Goal: Feedback & Contribution: Submit feedback/report problem

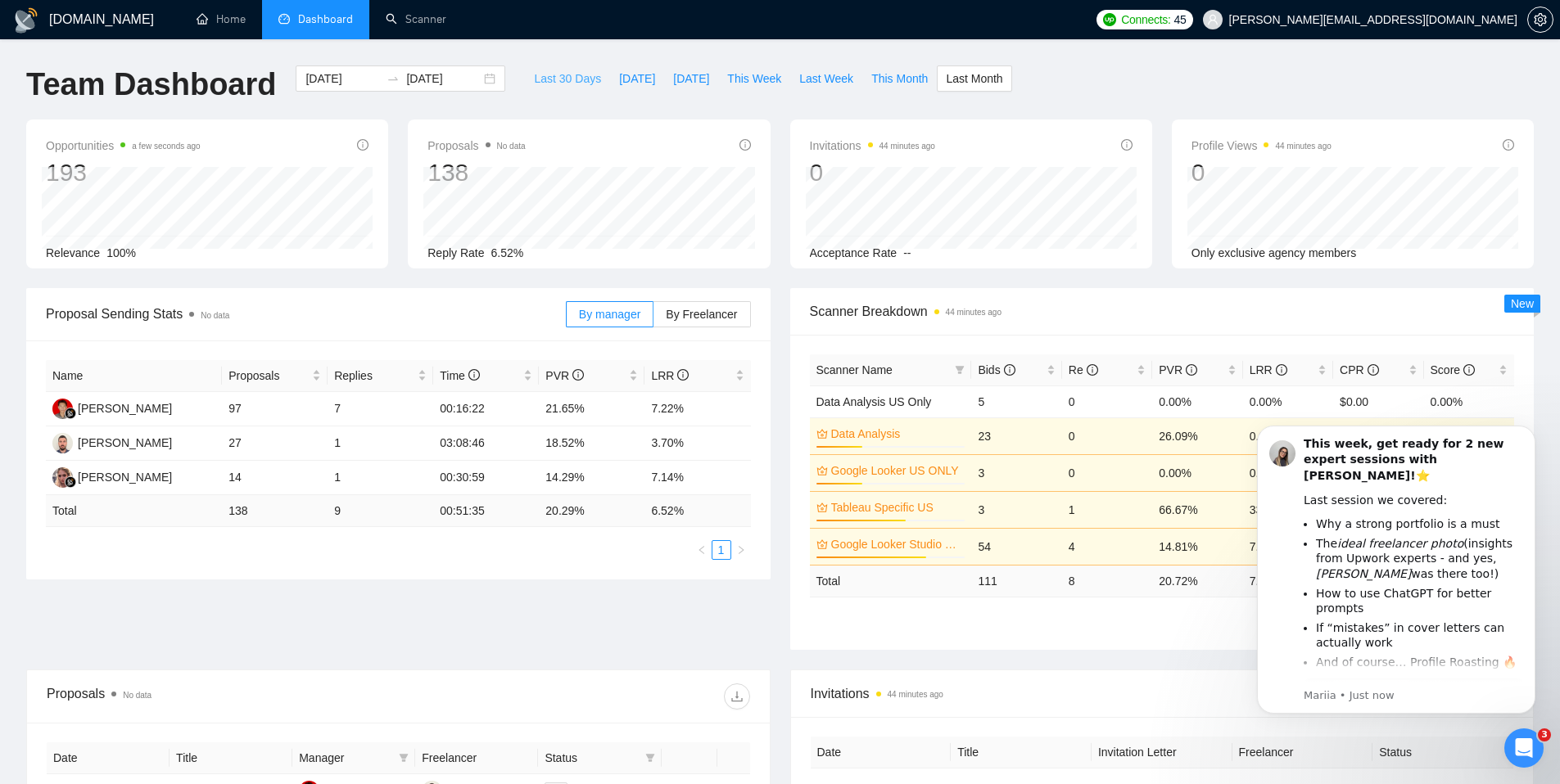
click at [586, 86] on span "Last 30 Days" at bounding box center [568, 78] width 67 height 18
type input "[DATE]"
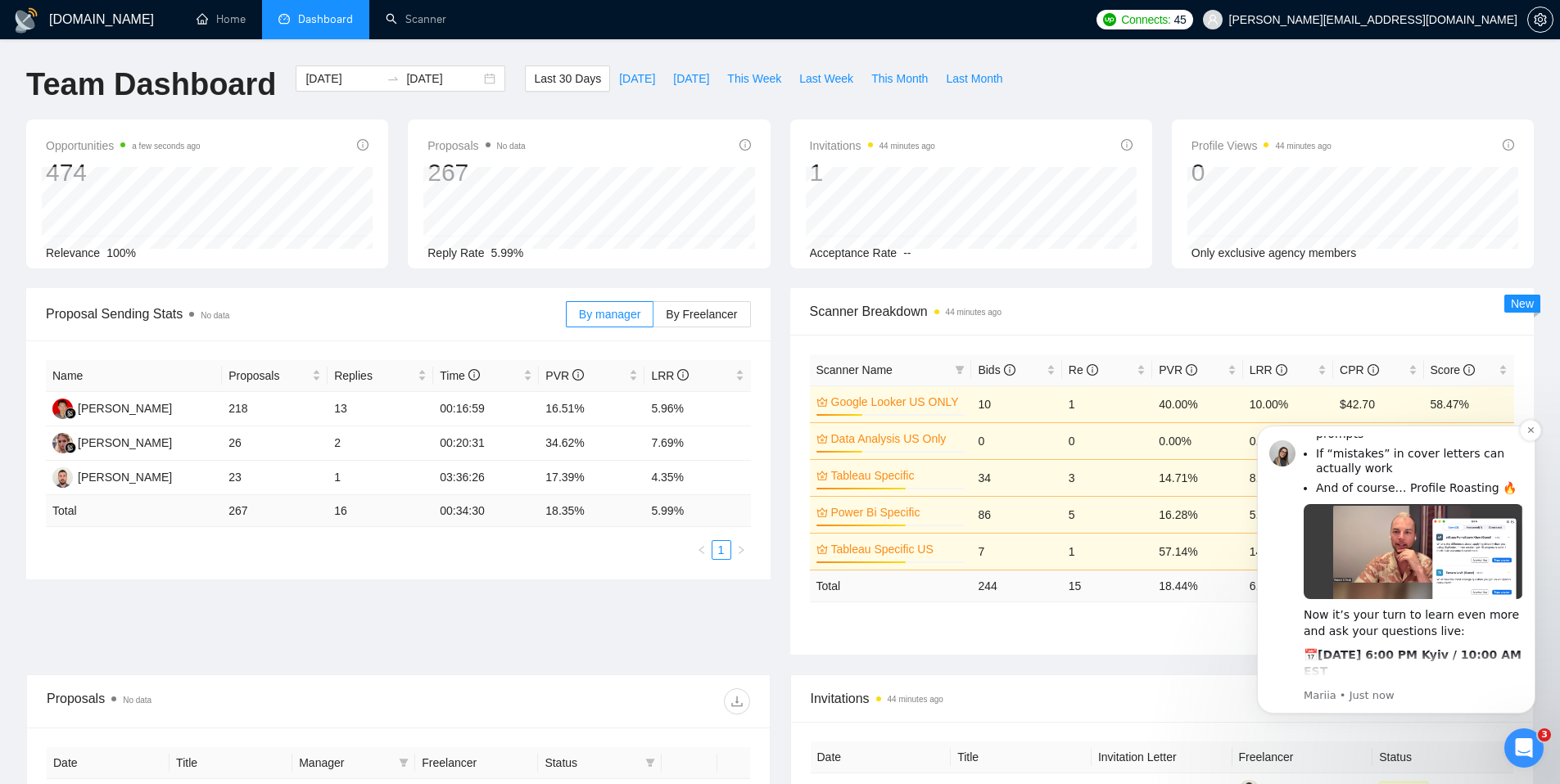
scroll to position [253, 0]
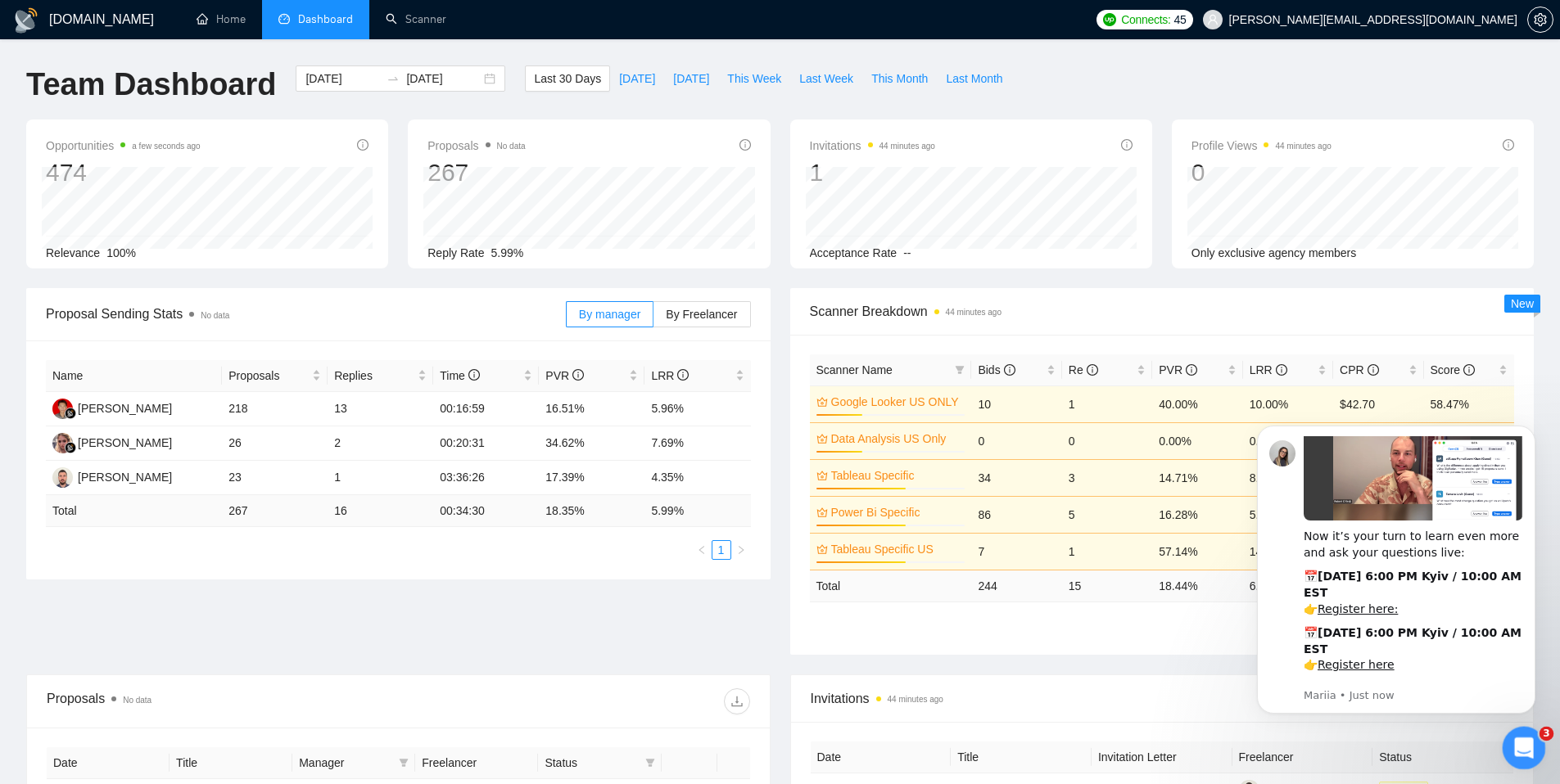
click html
click at [1537, 745] on div "Open Intercom Messenger" at bounding box center [1521, 745] width 54 height 54
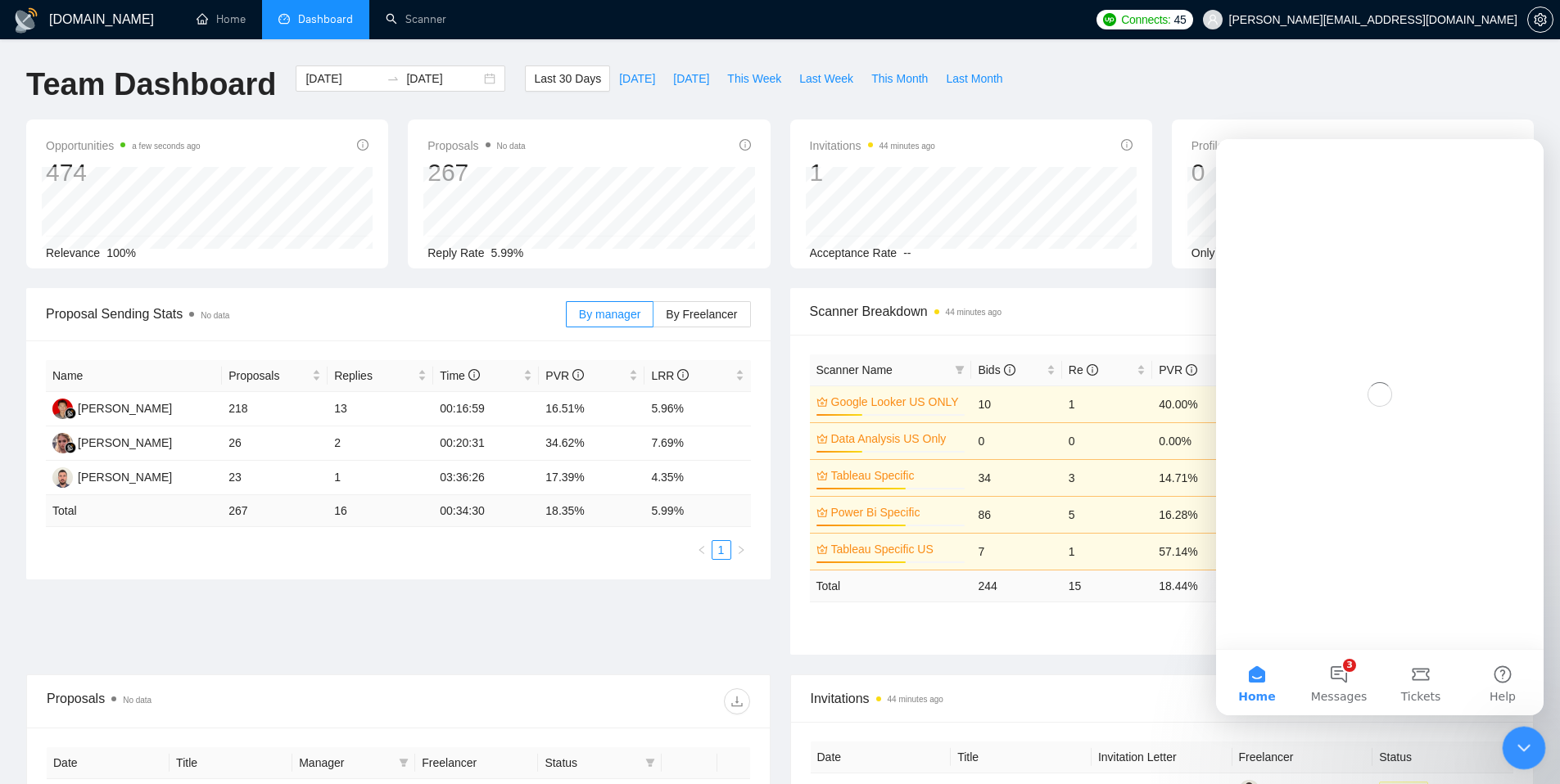
scroll to position [0, 0]
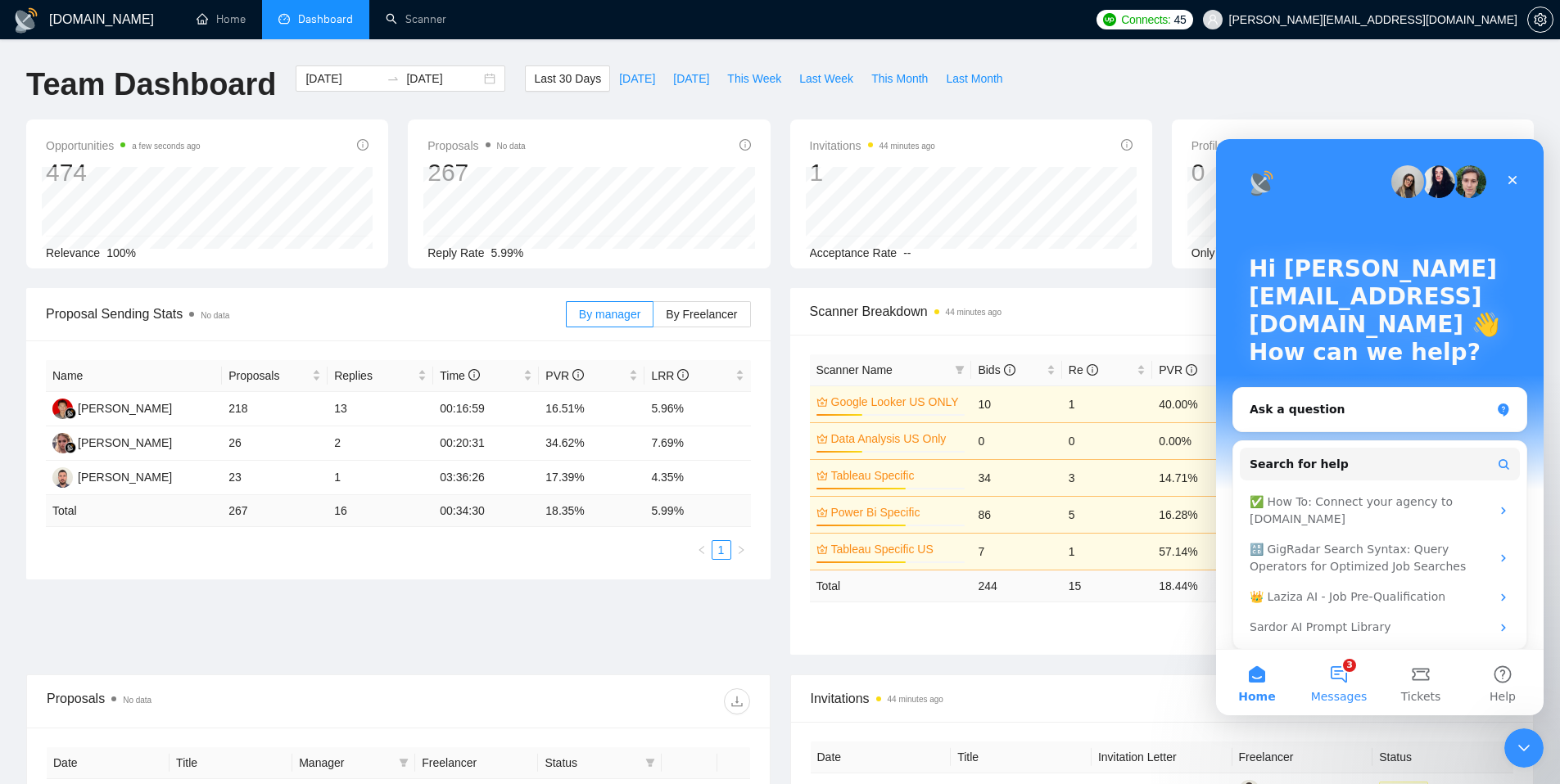
click at [1358, 677] on button "3 Messages" at bounding box center [1339, 683] width 82 height 66
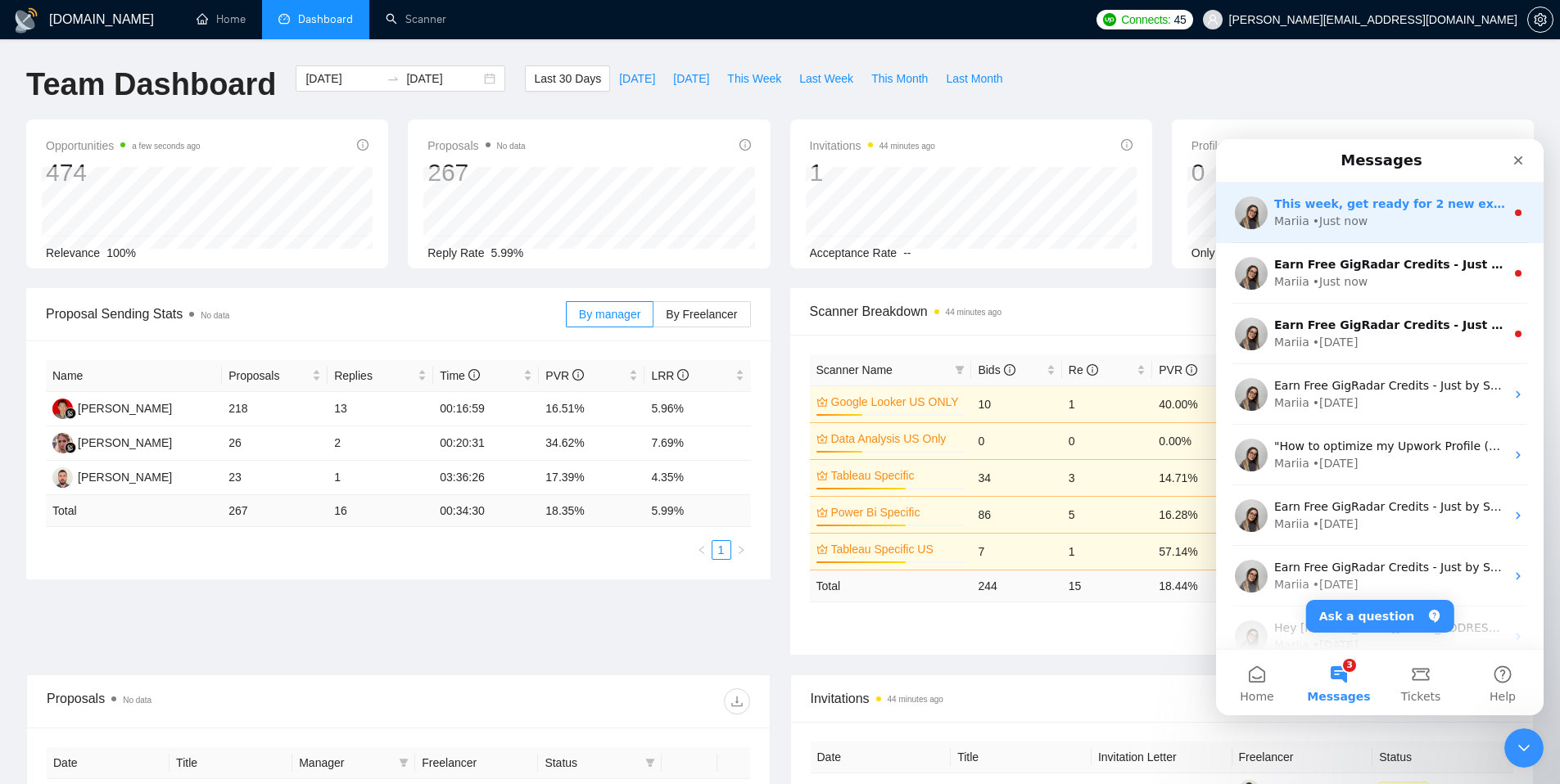
click at [1391, 230] on div "This week, get ready for 2 new expert sessions with [PERSON_NAME]! ⭐️ Last sess…" at bounding box center [1380, 213] width 327 height 60
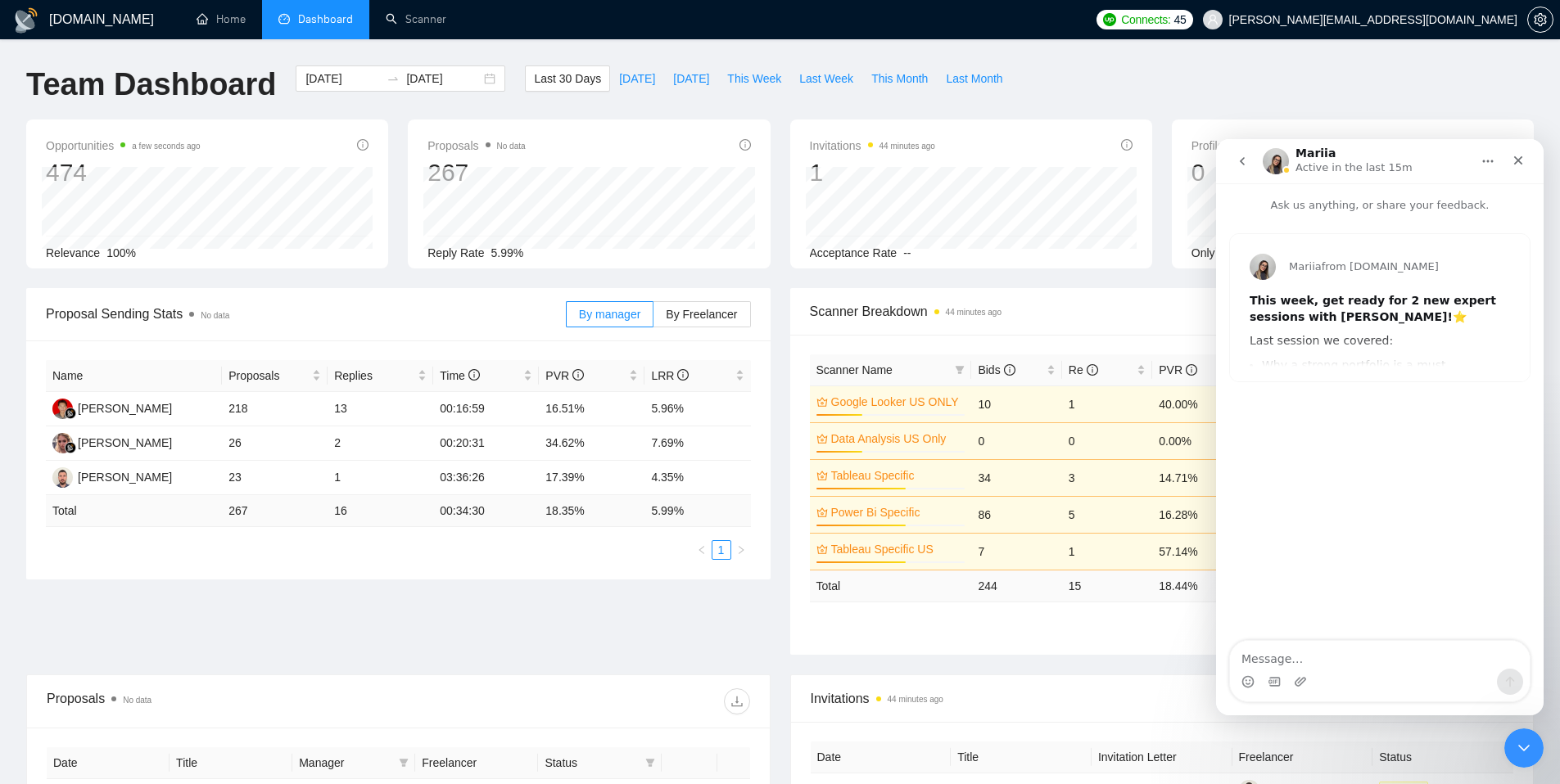
click at [1243, 156] on icon "go back" at bounding box center [1242, 161] width 13 height 13
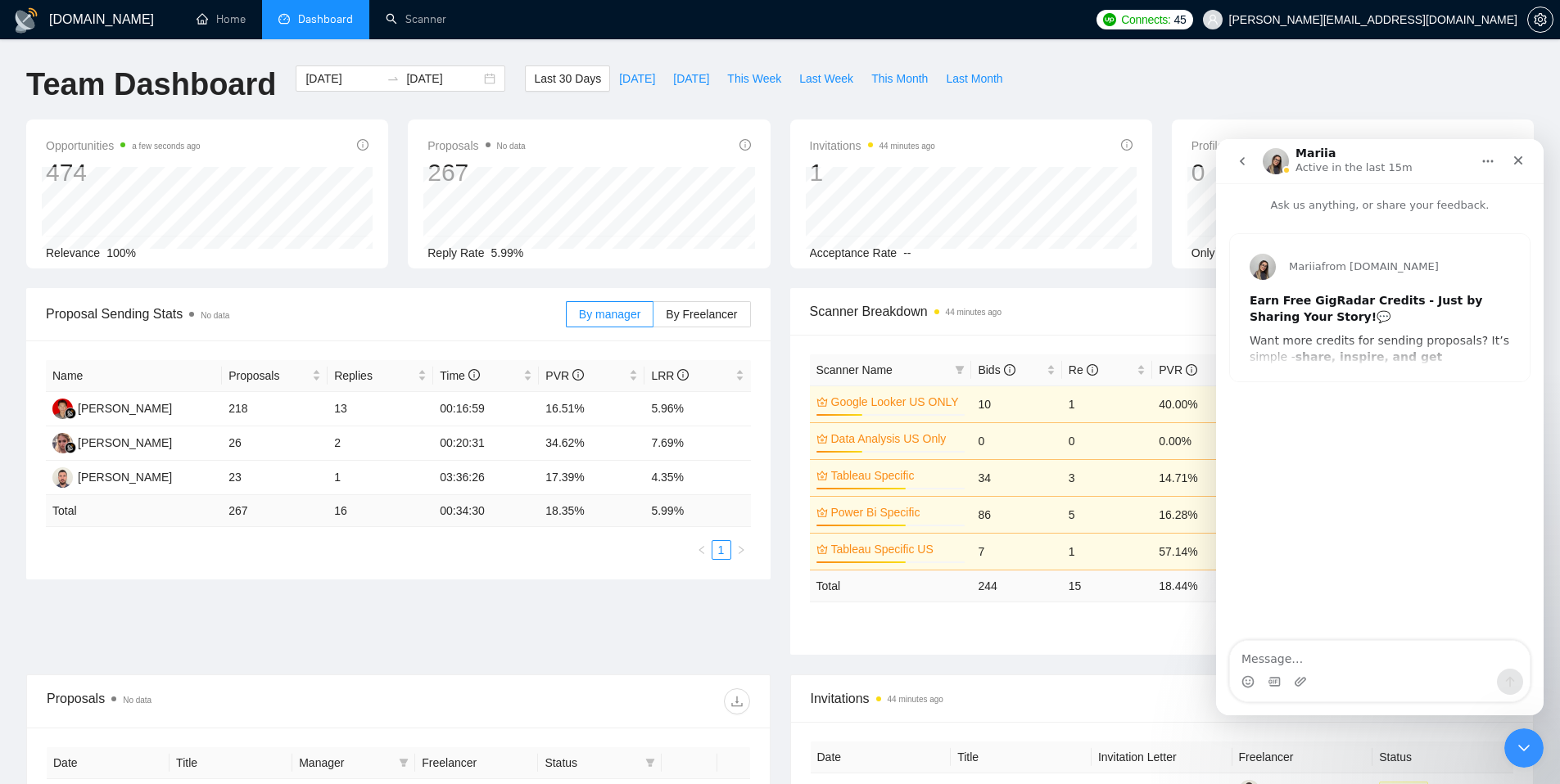
click at [1232, 167] on button "go back" at bounding box center [1242, 161] width 31 height 31
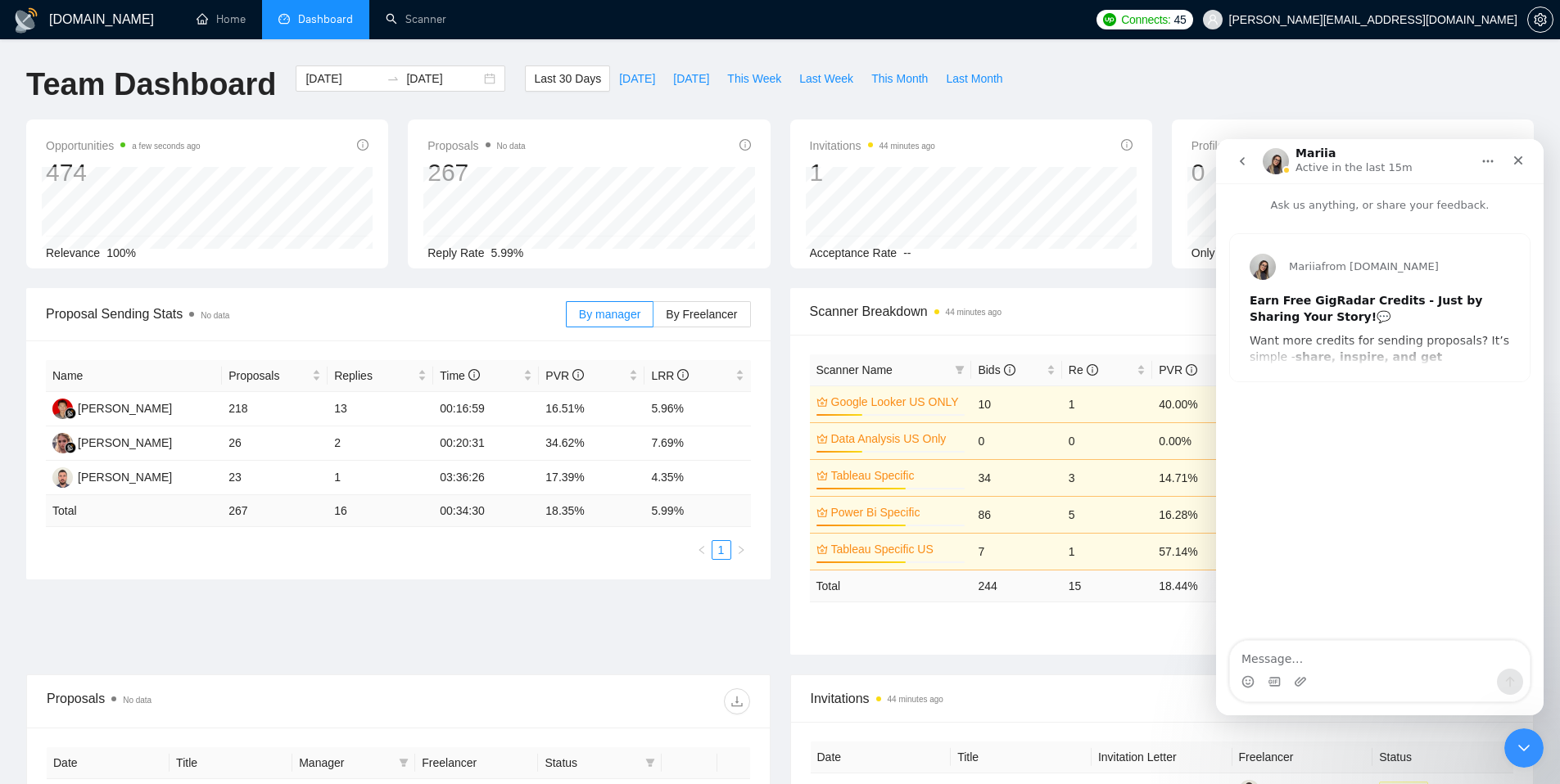
click at [1233, 167] on button "go back" at bounding box center [1242, 161] width 31 height 31
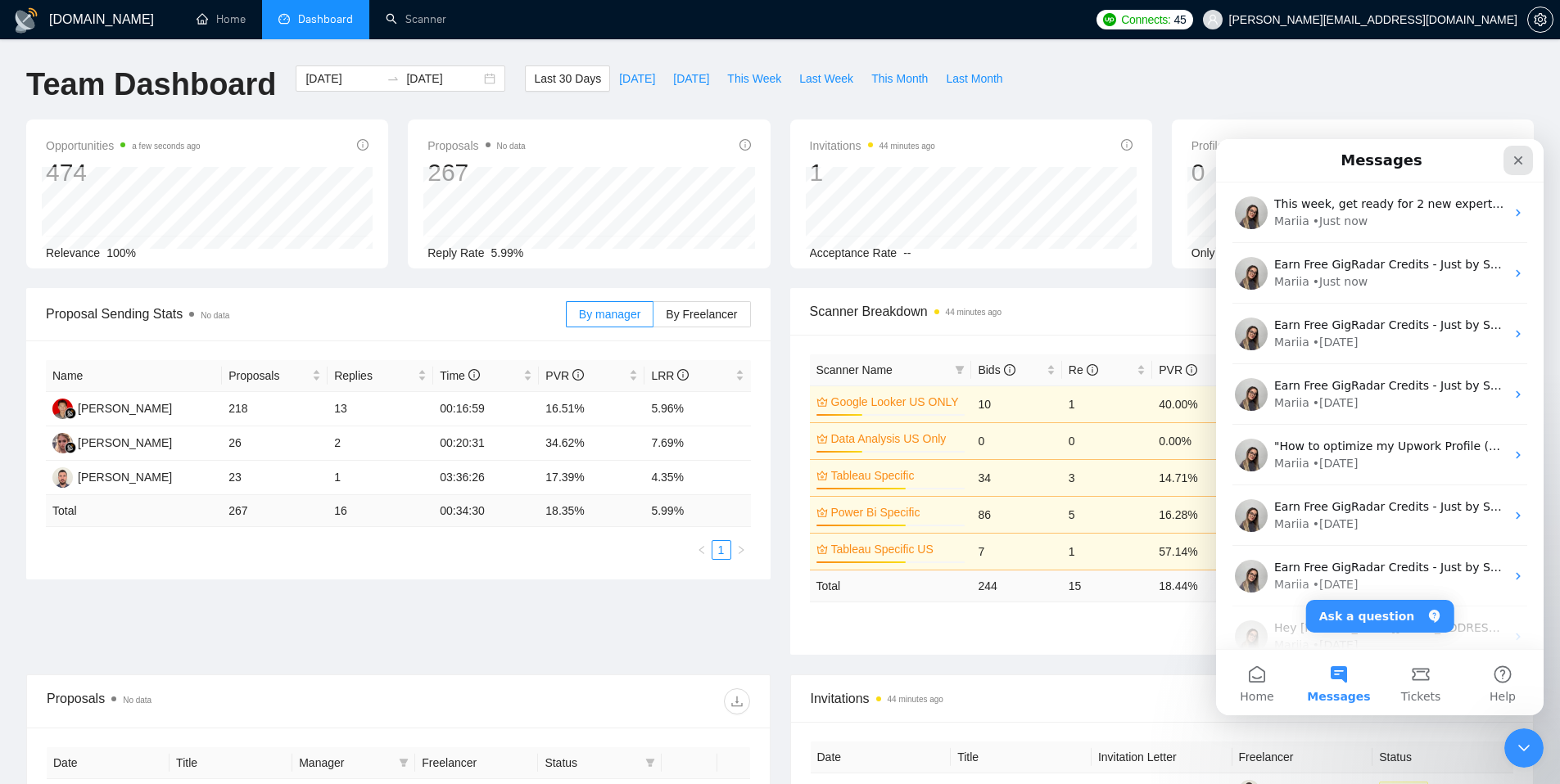
click at [1524, 163] on icon "Close" at bounding box center [1518, 161] width 13 height 13
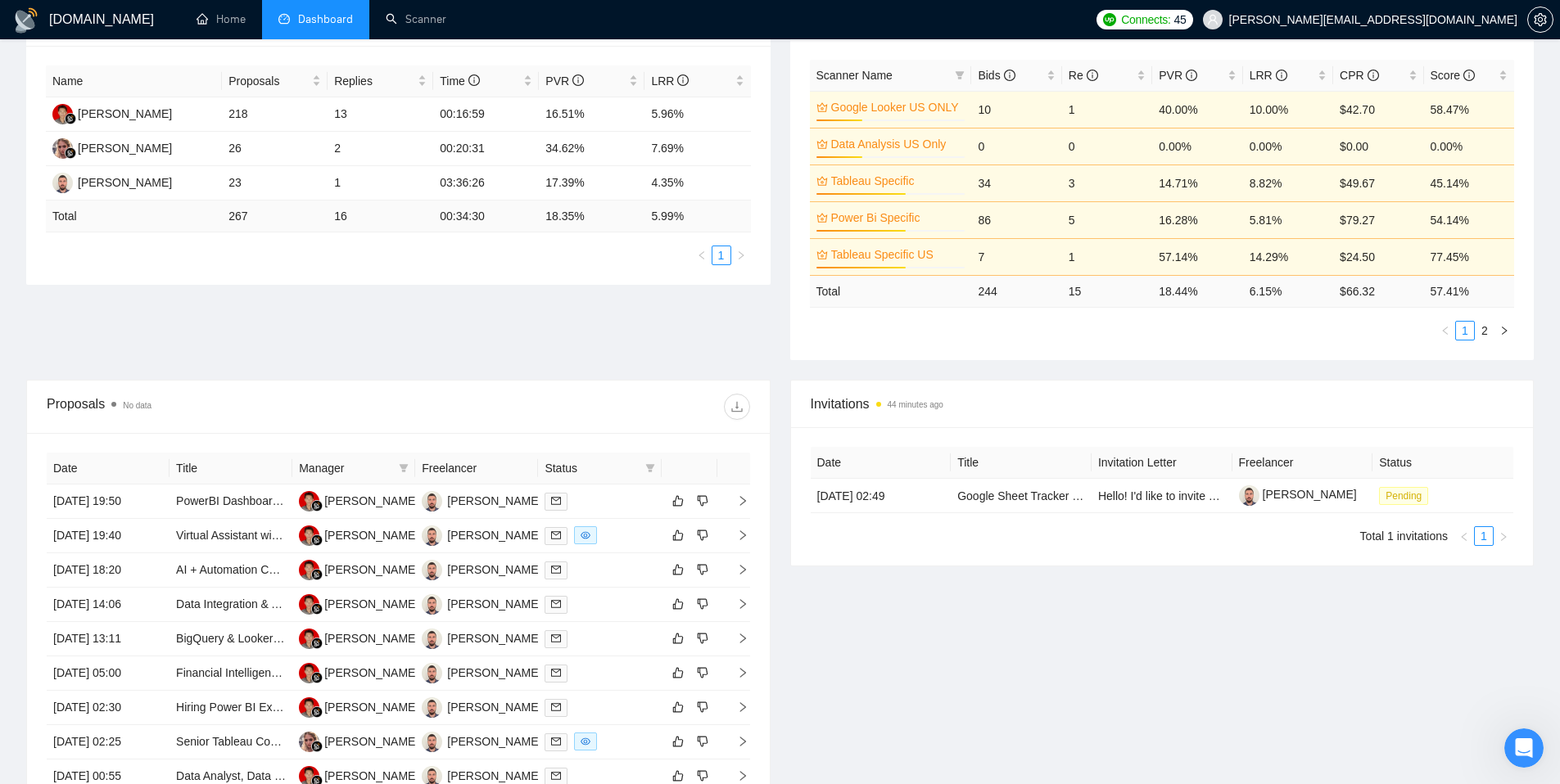
scroll to position [530, 0]
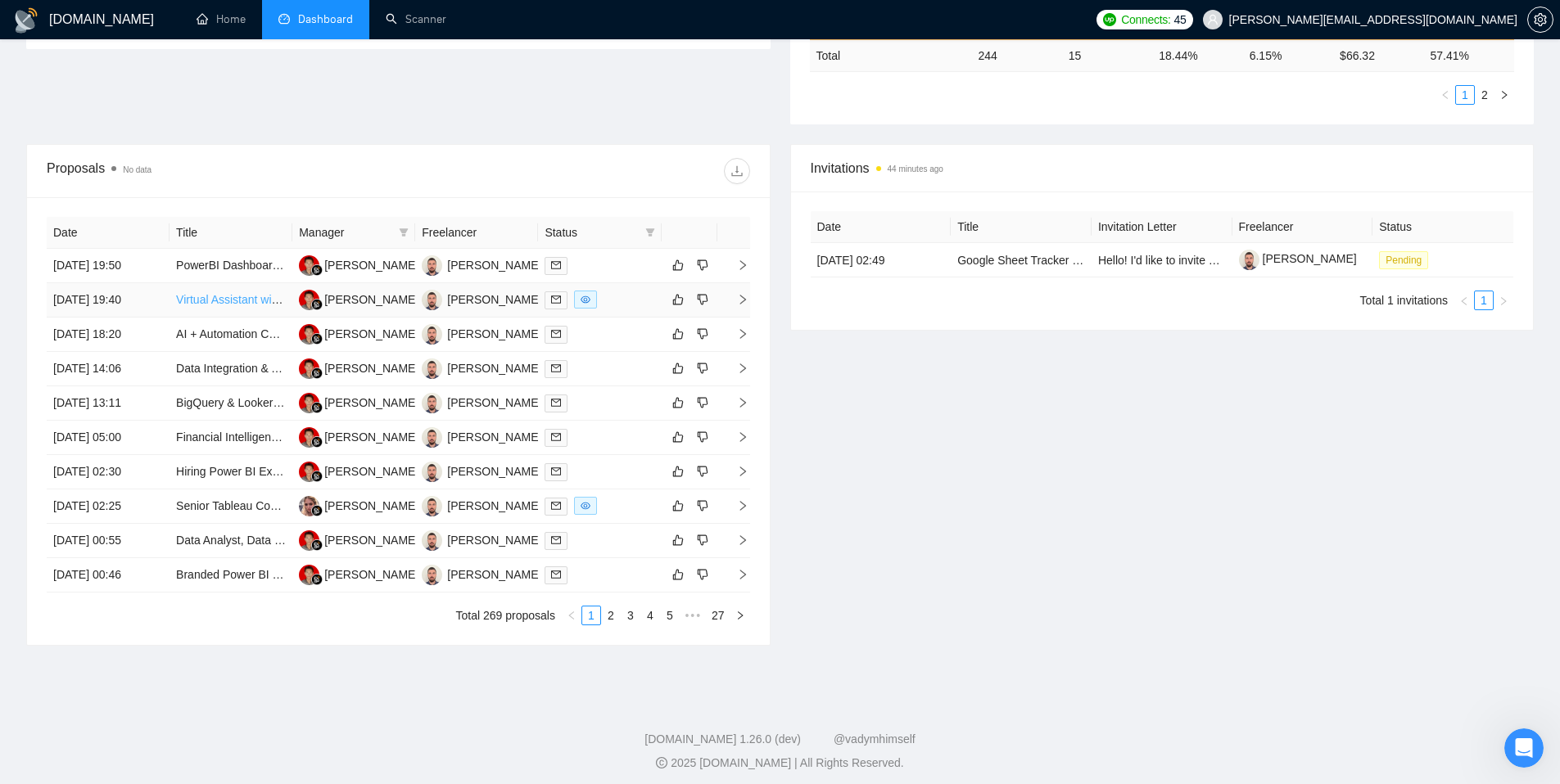
click at [230, 303] on link "Virtual Assistant with Data Analytics & Automation Skills" at bounding box center [317, 299] width 282 height 13
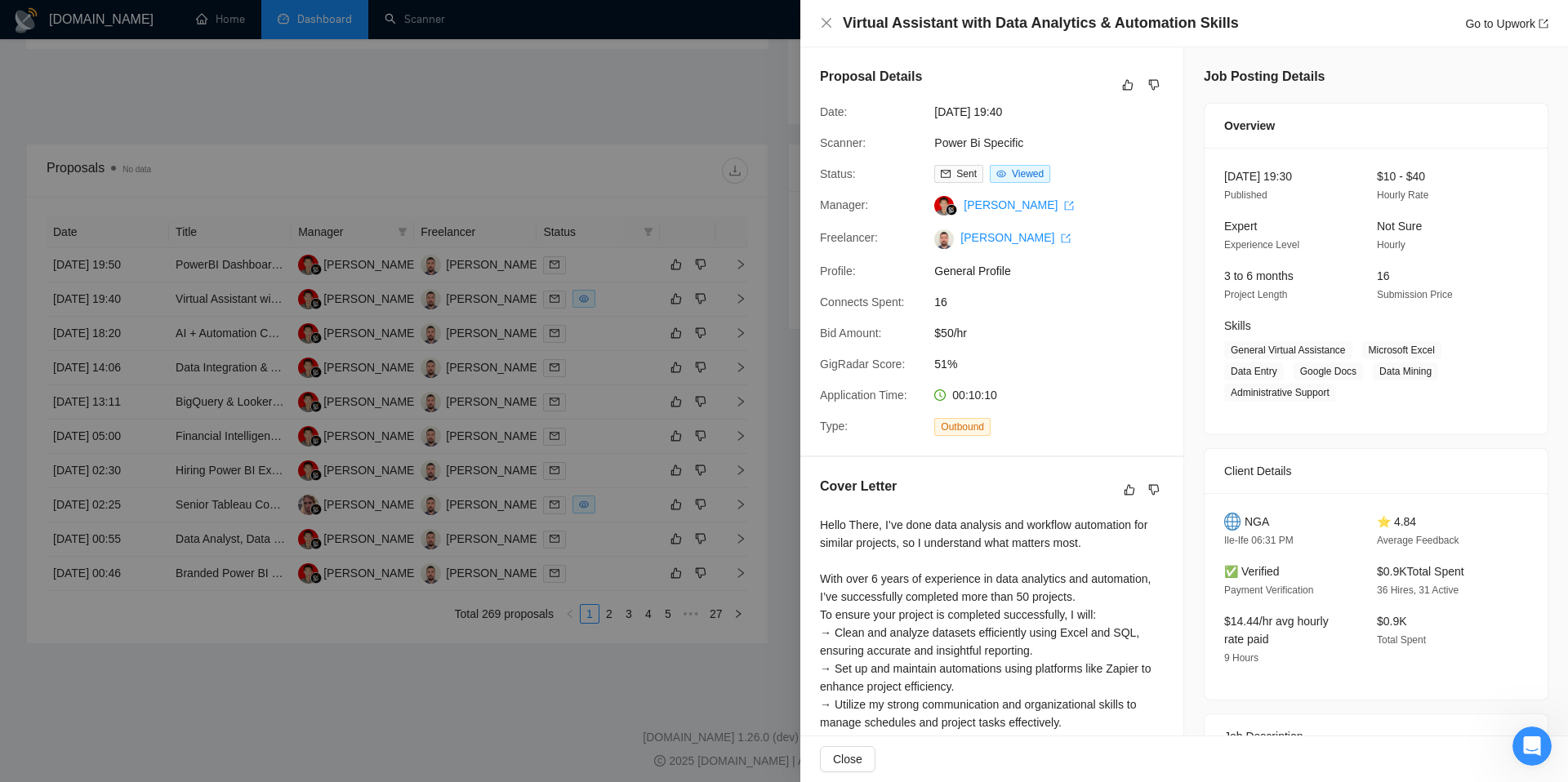
click at [669, 275] on div at bounding box center [784, 391] width 1568 height 782
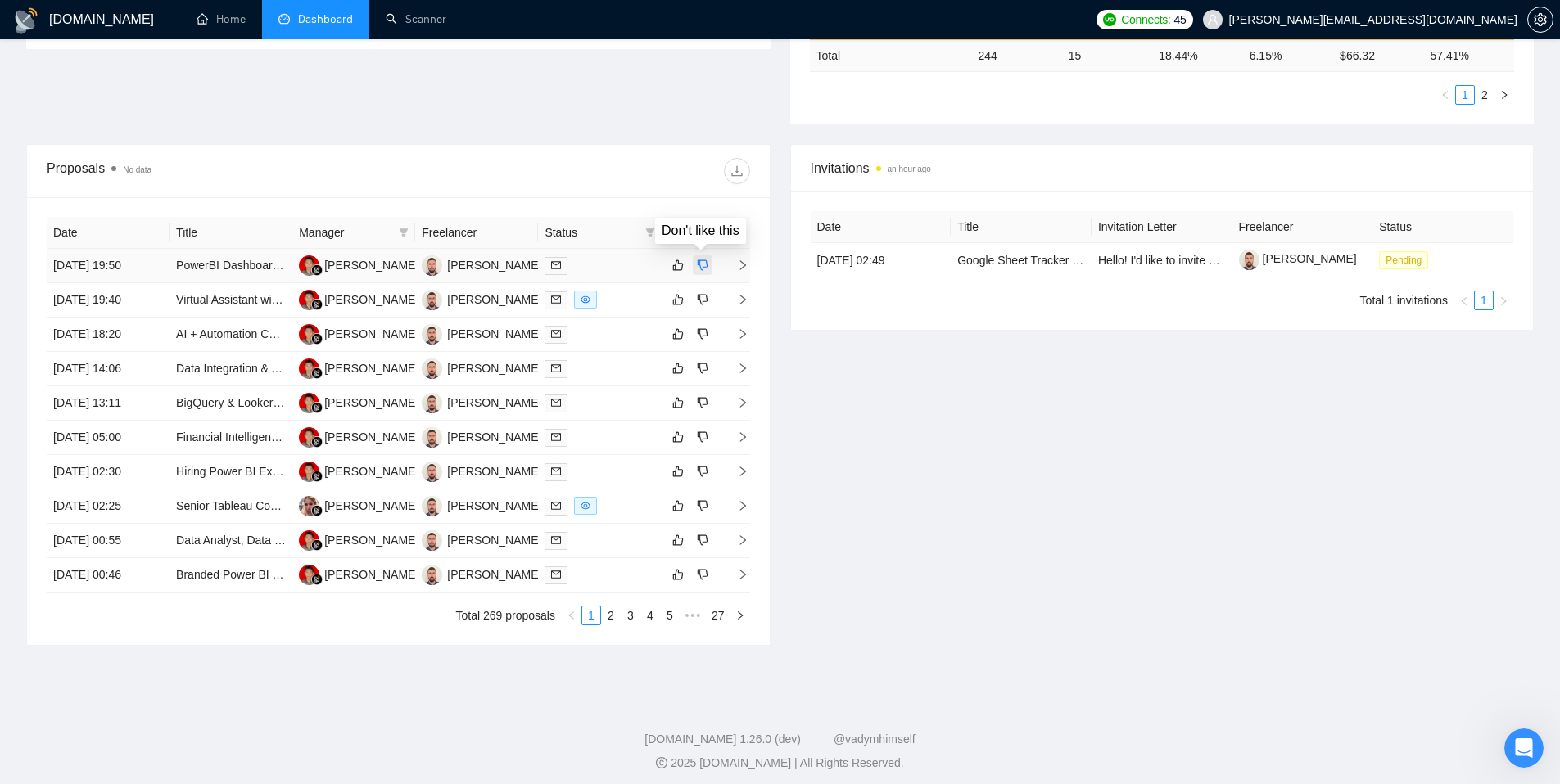
click at [703, 270] on icon "dislike" at bounding box center [702, 265] width 12 height 13
click at [706, 307] on button "button" at bounding box center [703, 300] width 20 height 20
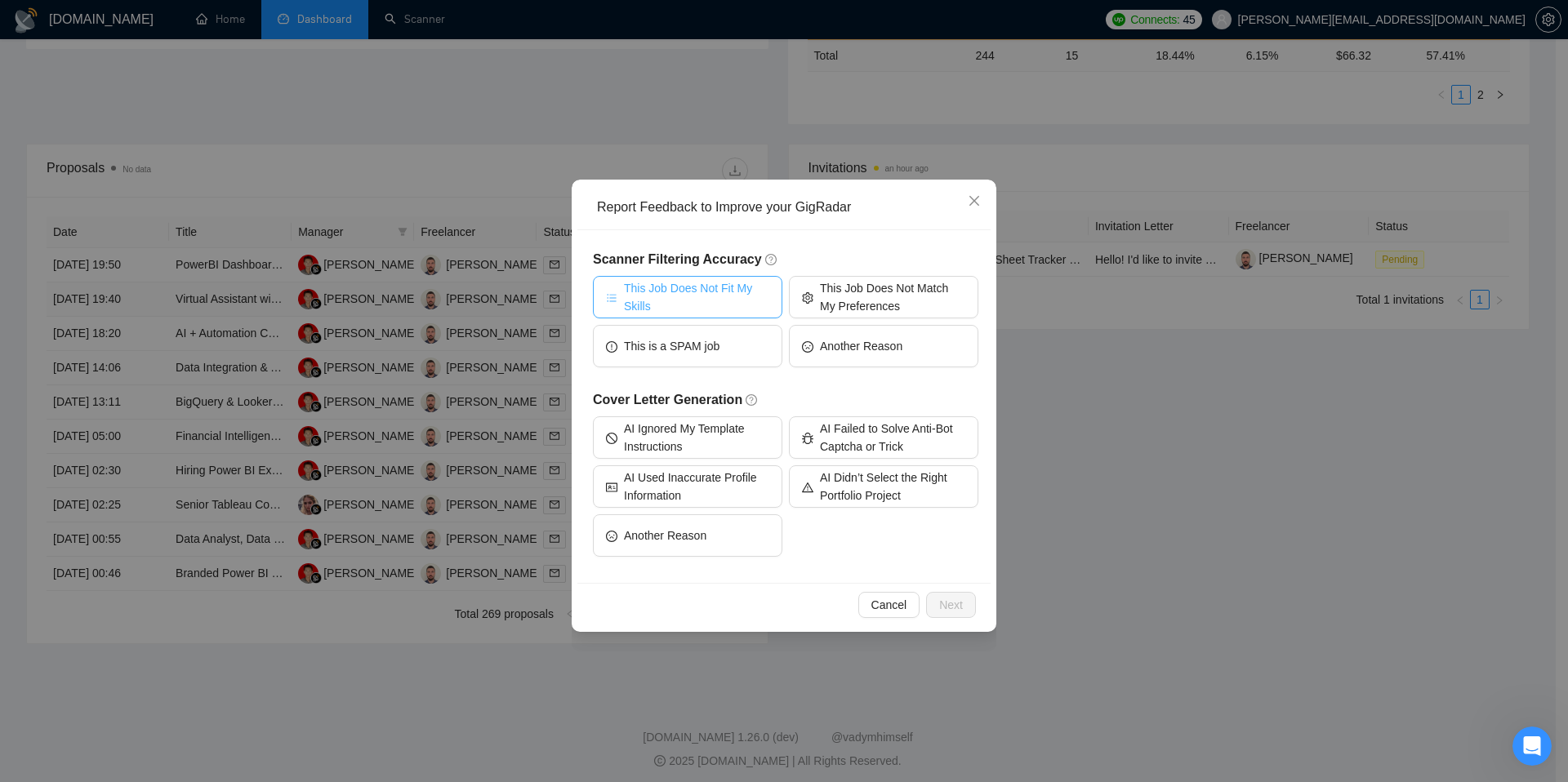
click at [720, 299] on span "This Job Does Not Fit My Skills" at bounding box center [696, 297] width 145 height 36
click at [955, 600] on span "Next" at bounding box center [950, 605] width 24 height 18
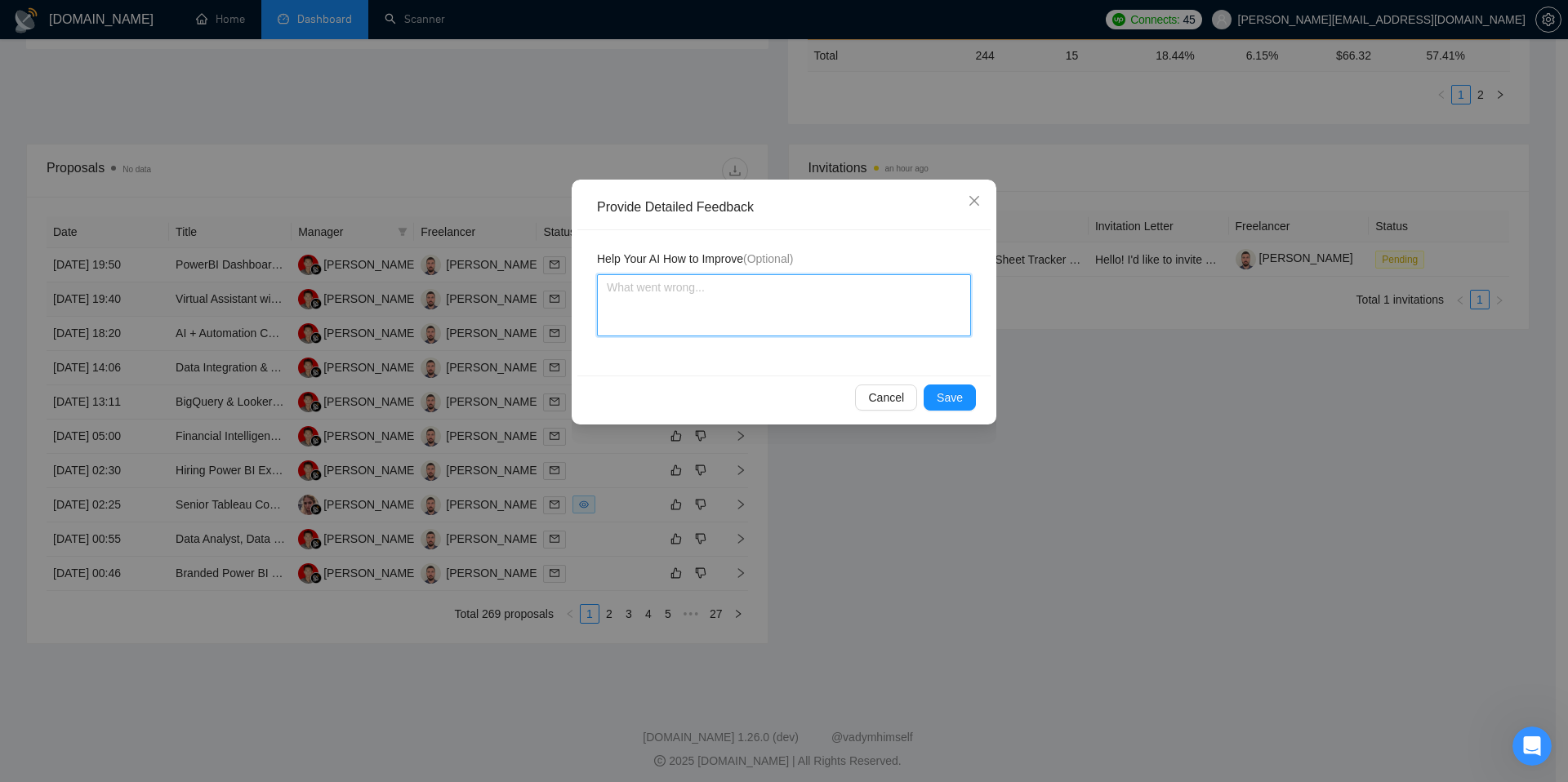
click at [744, 311] on textarea at bounding box center [784, 305] width 374 height 62
type textarea "V"
type textarea "Vi"
type textarea "Vir"
type textarea "Virt"
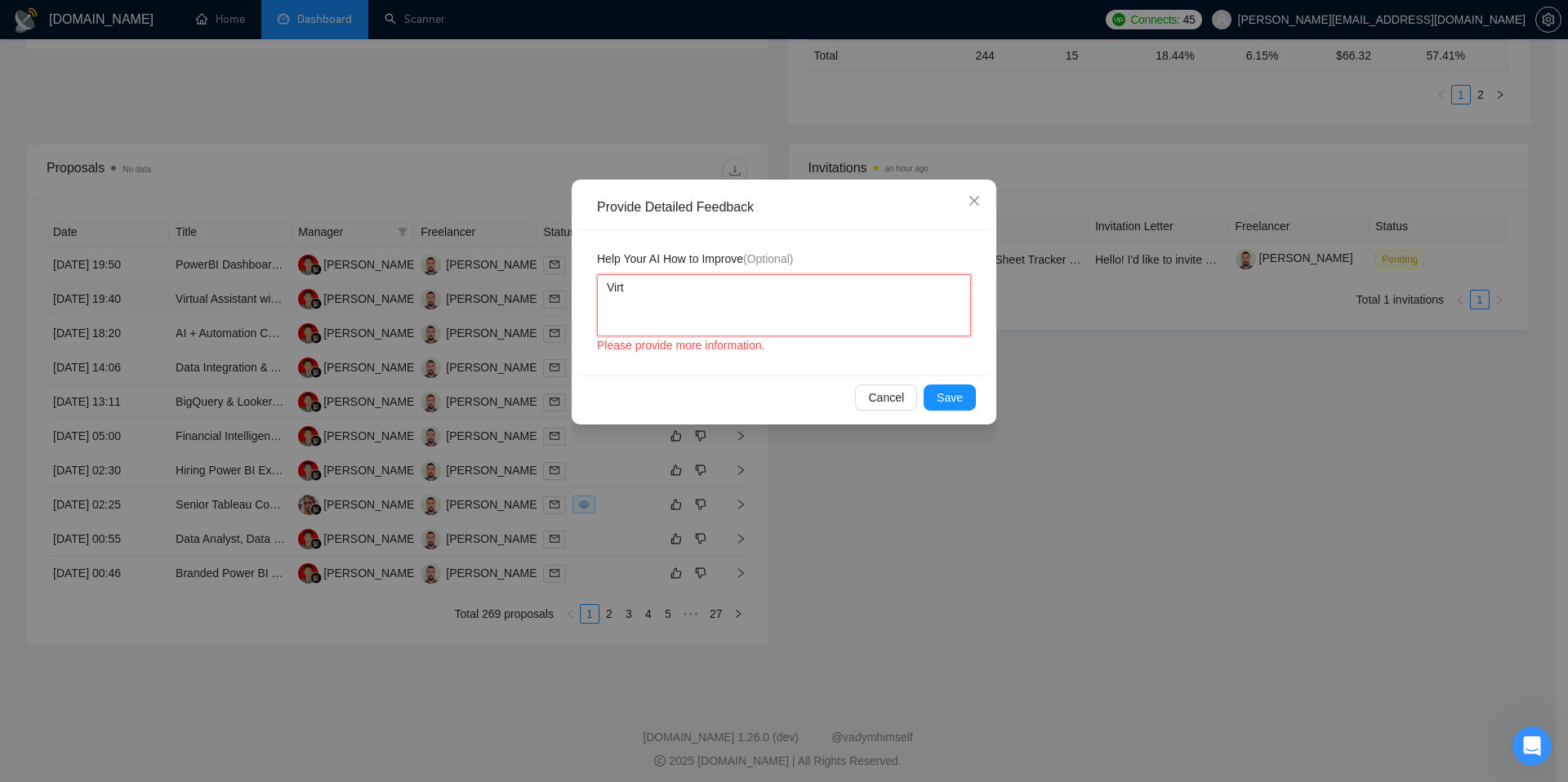
type textarea "Virtu"
type textarea "Virtua"
type textarea "Virtual"
type textarea "Virtual A"
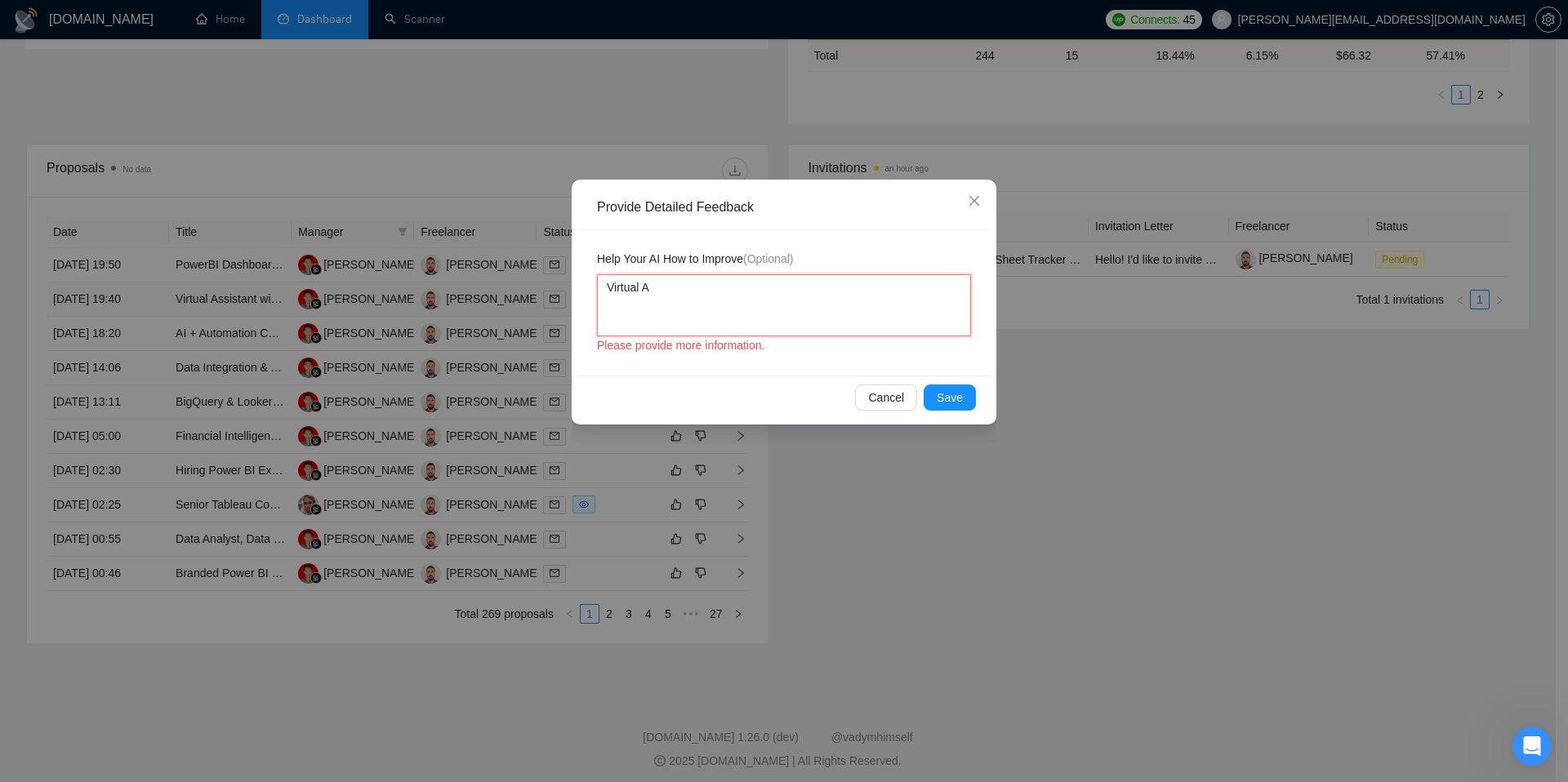
type textarea "Virtual As"
type textarea "Virtual Ass"
type textarea "Virtual Assi"
type textarea "Virtual Assis"
type textarea "Virtual Assist"
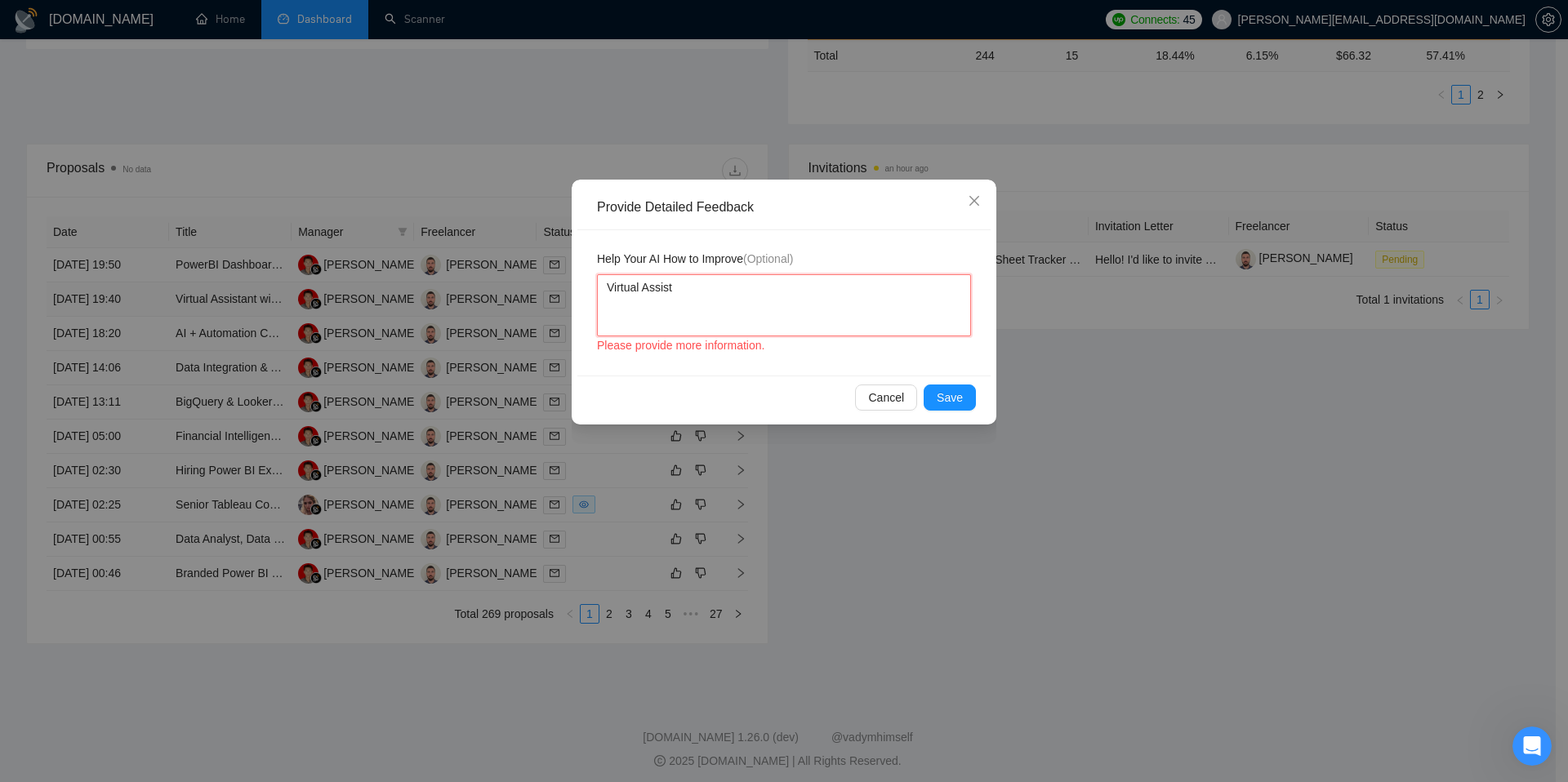
type textarea "Virtual Assista"
type textarea "Virtual Assistan"
type textarea "Virtual Assistant"
type textarea "Virtual Assistant in"
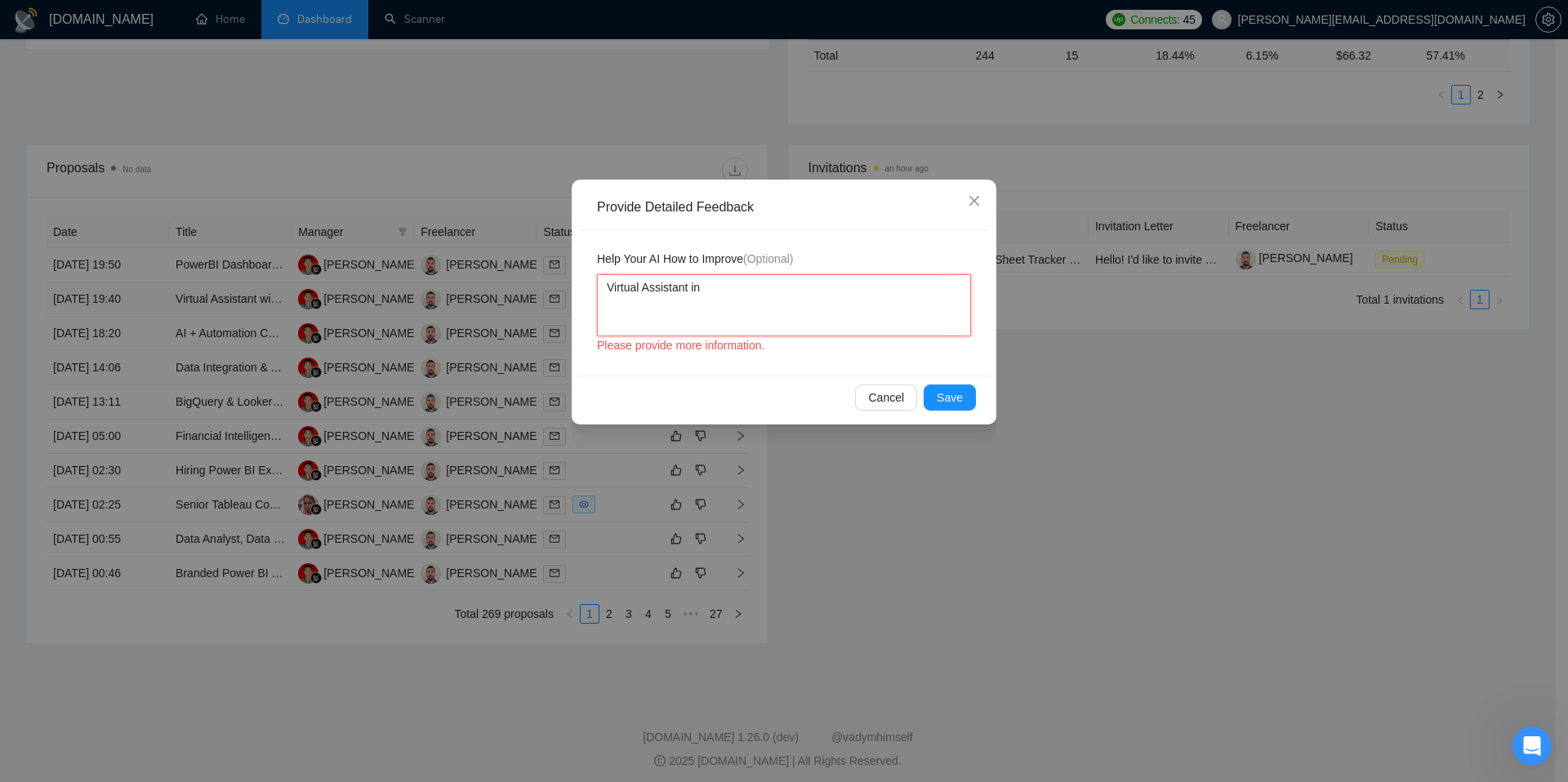
type textarea "Virtual Assistant in"
type textarea "Virtual Assistant in th"
type textarea "Virtual Assistant in the"
type textarea "Virtual Assistant in the j"
type textarea "Virtual Assistant in the jo"
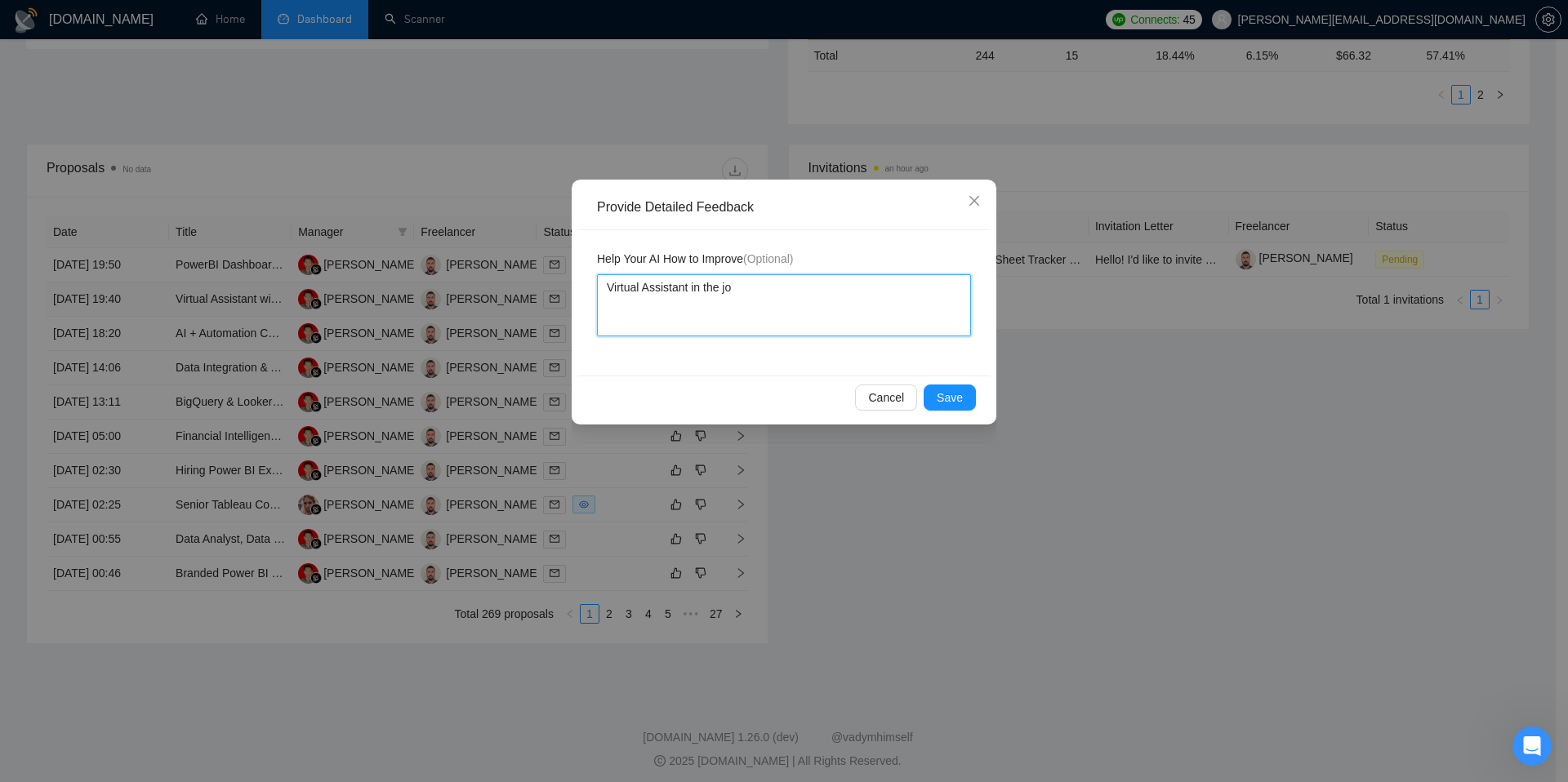
type textarea "Virtual Assistant in the jop"
type textarea "Virtual Assistant in the jo"
type textarea "Virtual Assistant in the job"
type textarea "Virtual Assistant in the job d"
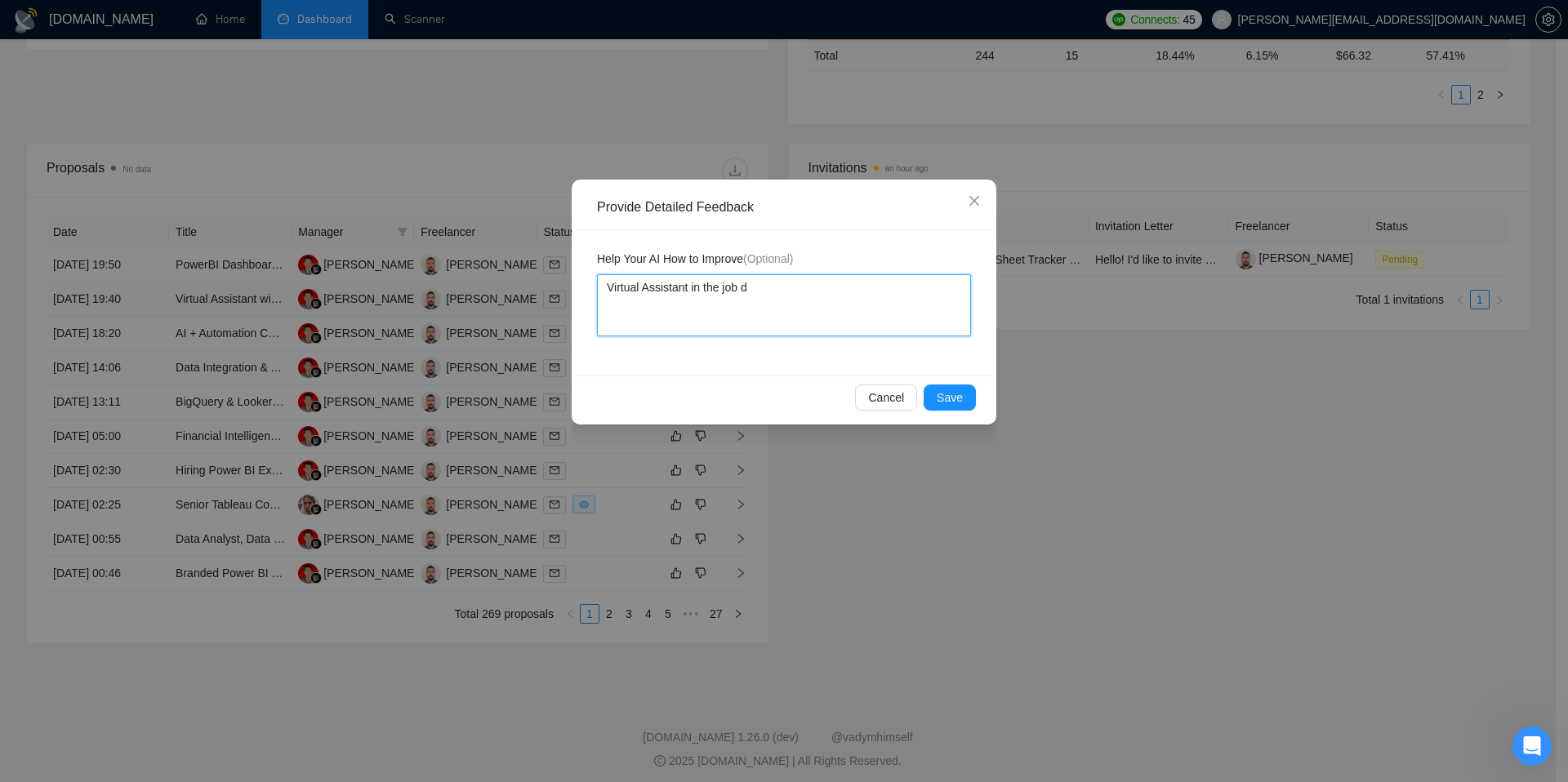
type textarea "Virtual Assistant in the job de"
type textarea "Virtual Assistant in the job des"
type textarea "Virtual Assistant in the job desc"
type textarea "Virtual Assistant in the job descr"
type textarea "Virtual Assistant in the job descri"
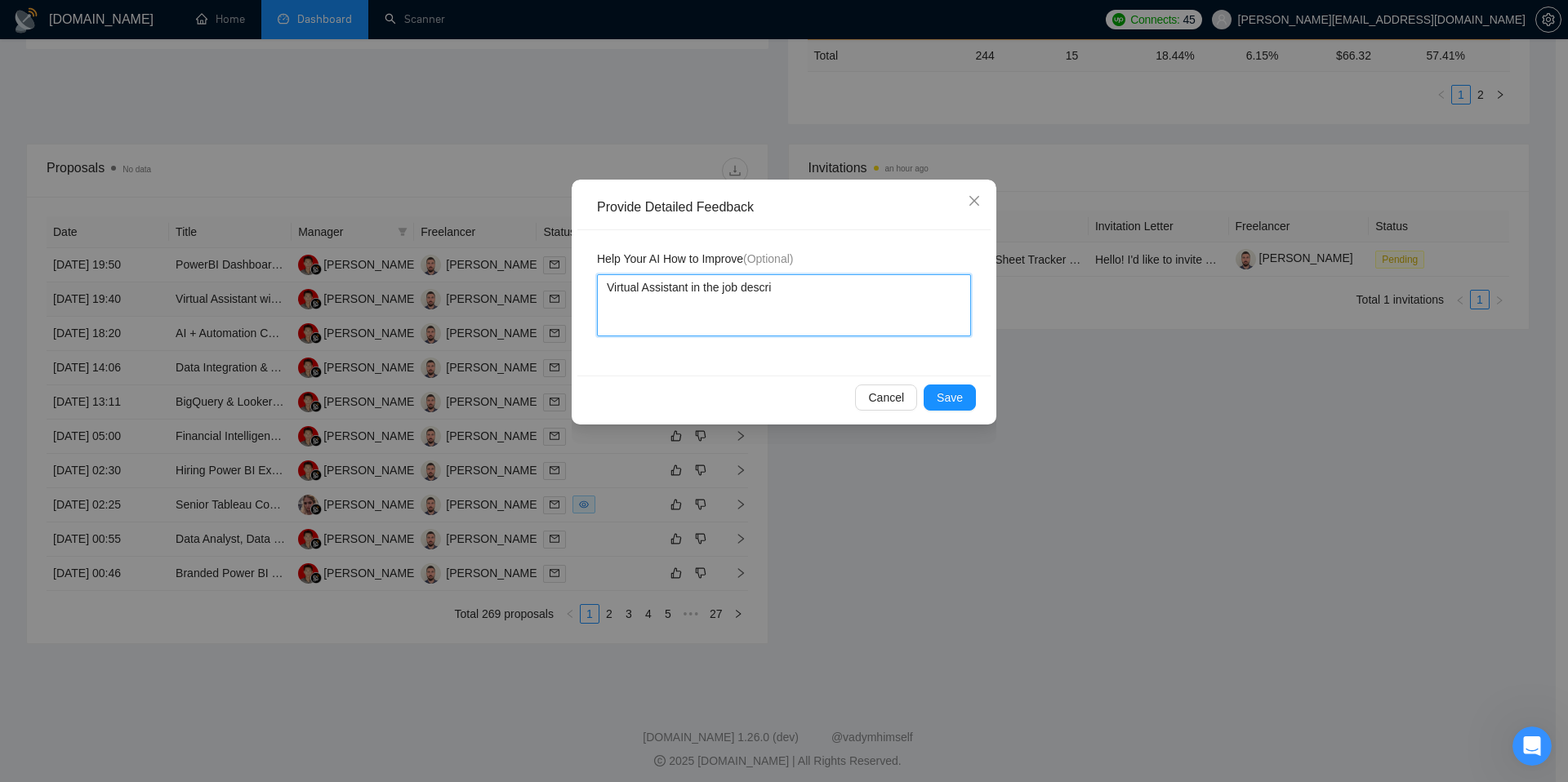
type textarea "Virtual Assistant in the job descrip"
type textarea "Virtual Assistant in the job descript"
type textarea "Virtual Assistant in the job descripti"
type textarea "Virtual Assistant in the job descriptio"
type textarea "Virtual Assistant in the job description"
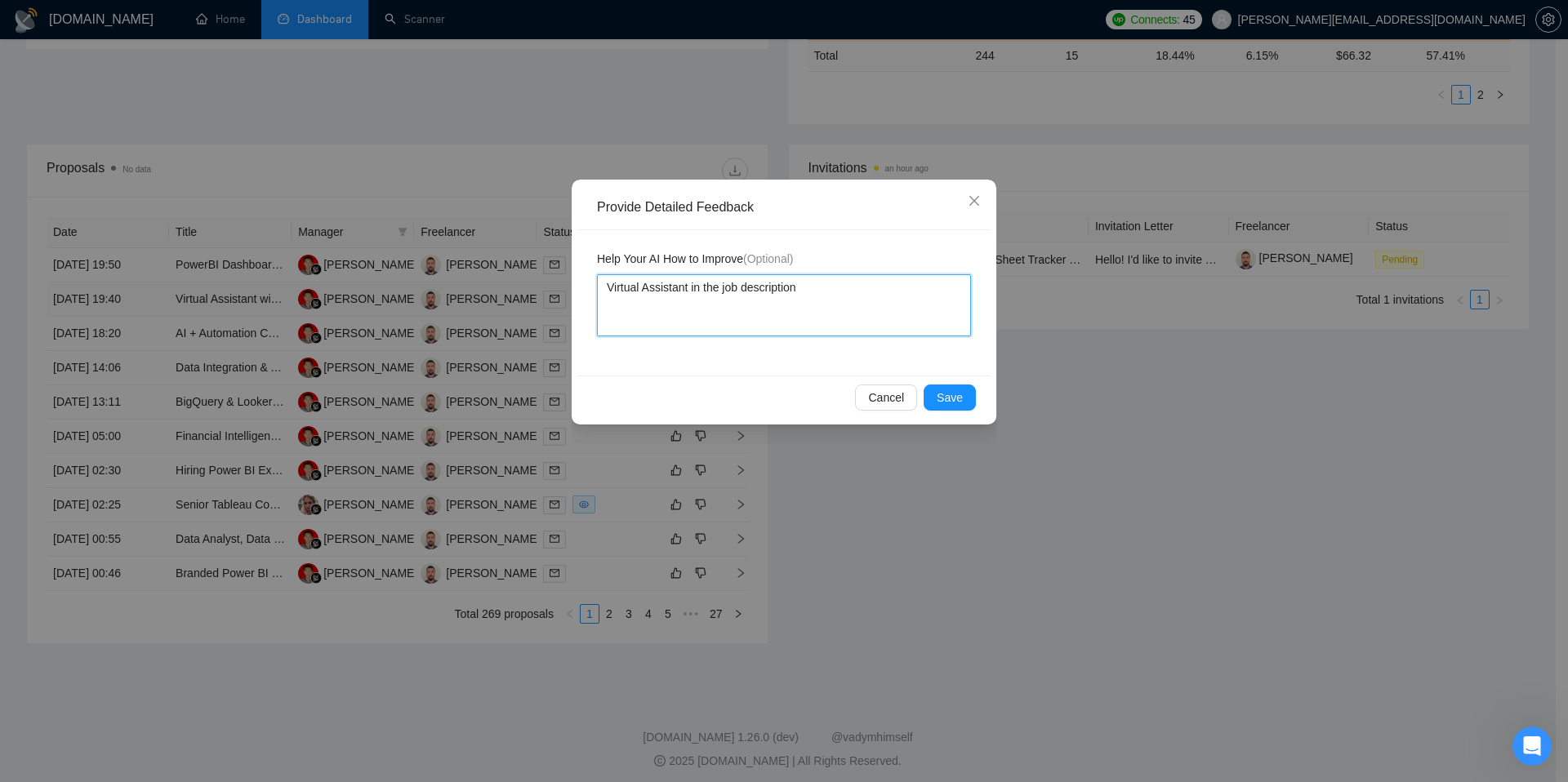
type textarea "Virtual Assistant in the job description"
type textarea "Virtual Assistant in the job description,"
type textarea "Virtual Assistant in the job description, I"
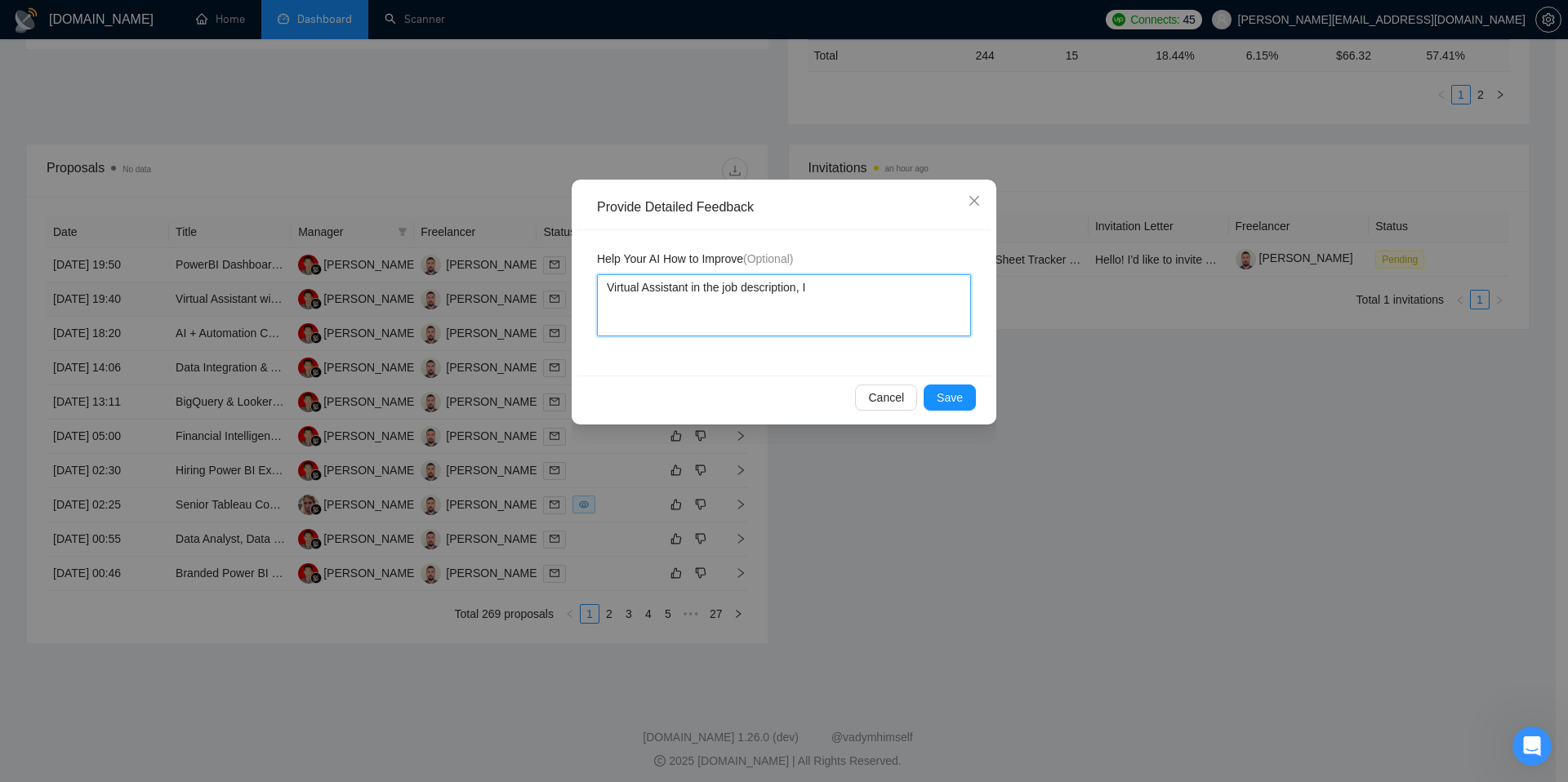
type textarea "Virtual Assistant in the job description, I"
type textarea "Virtual Assistant in the job description, I d"
type textarea "Virtual Assistant in the job description, I do"
type textarea "Virtual Assistant in the job description, I do n"
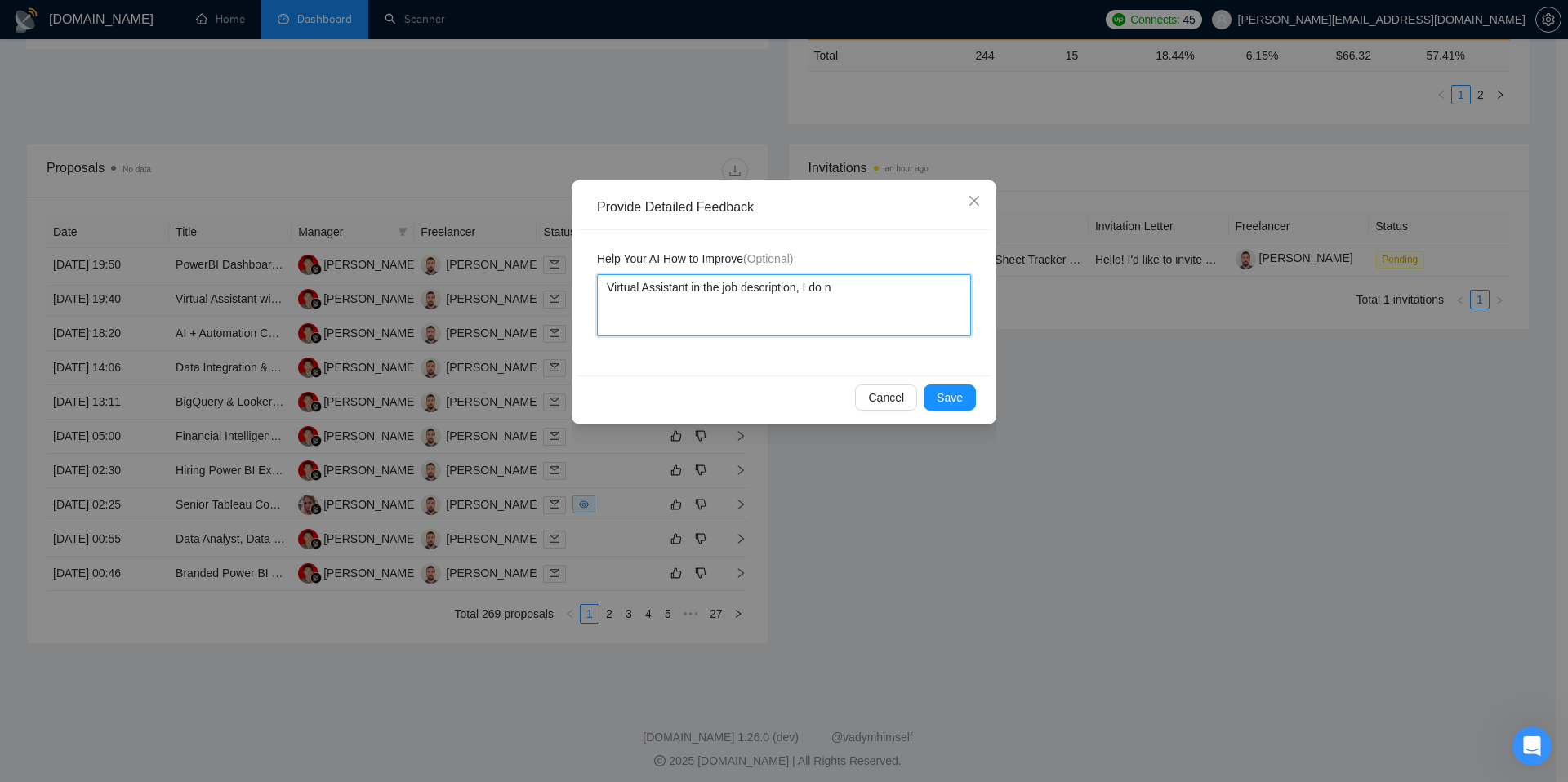
type textarea "Virtual Assistant in the job description, I do no"
type textarea "Virtual Assistant in the job description, I do not"
type textarea "Virtual Assistant in the job description, I do not d"
type textarea "Virtual Assistant in the job description, I do not do"
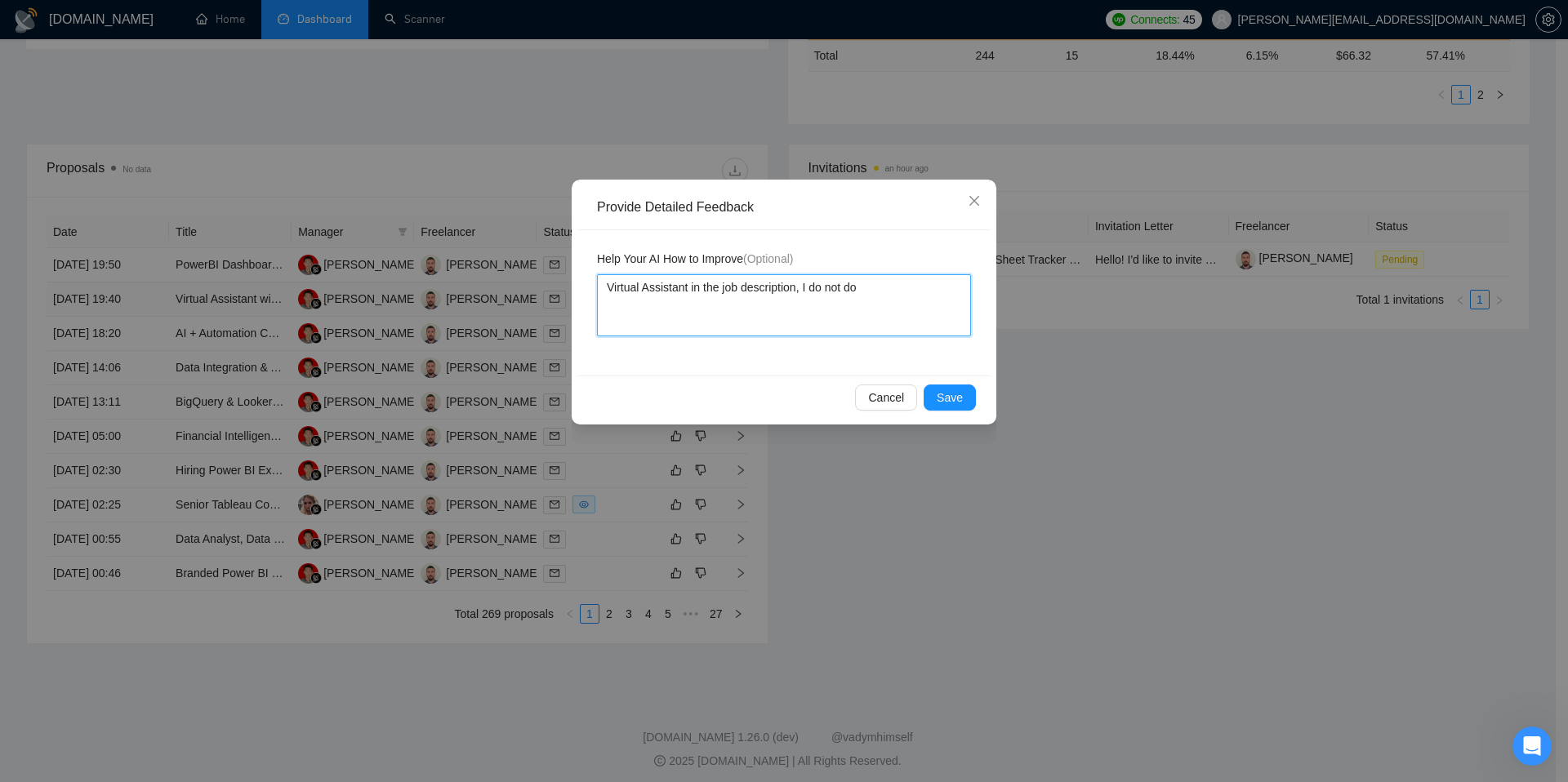
type textarea "Virtual Assistant in the job description, I do not do"
type textarea "Virtual Assistant in the job description, I do not do t"
type textarea "Virtual Assistant in the job description, I do not do th"
type textarea "Virtual Assistant in the job description, I do not do tha"
type textarea "Virtual Assistant in the job description, I do not do that"
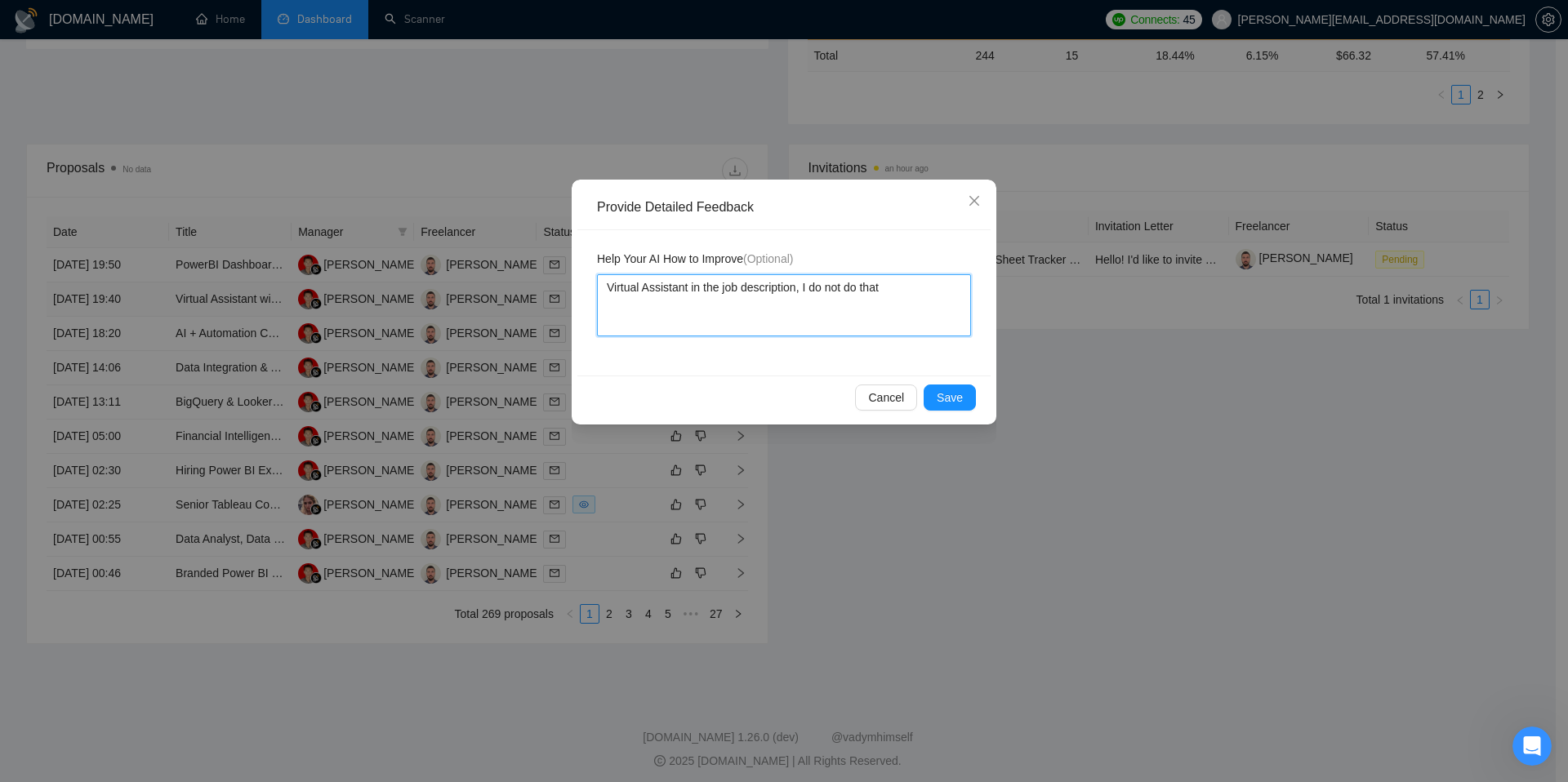
type textarea "Virtual Assistant in the job description, I do not do that"
type textarea "Virtual Assistant in the job description, I do not do that k"
type textarea "Virtual Assistant in the job description, I do not do that ki"
type textarea "Virtual Assistant in the job description, I do not do that kin"
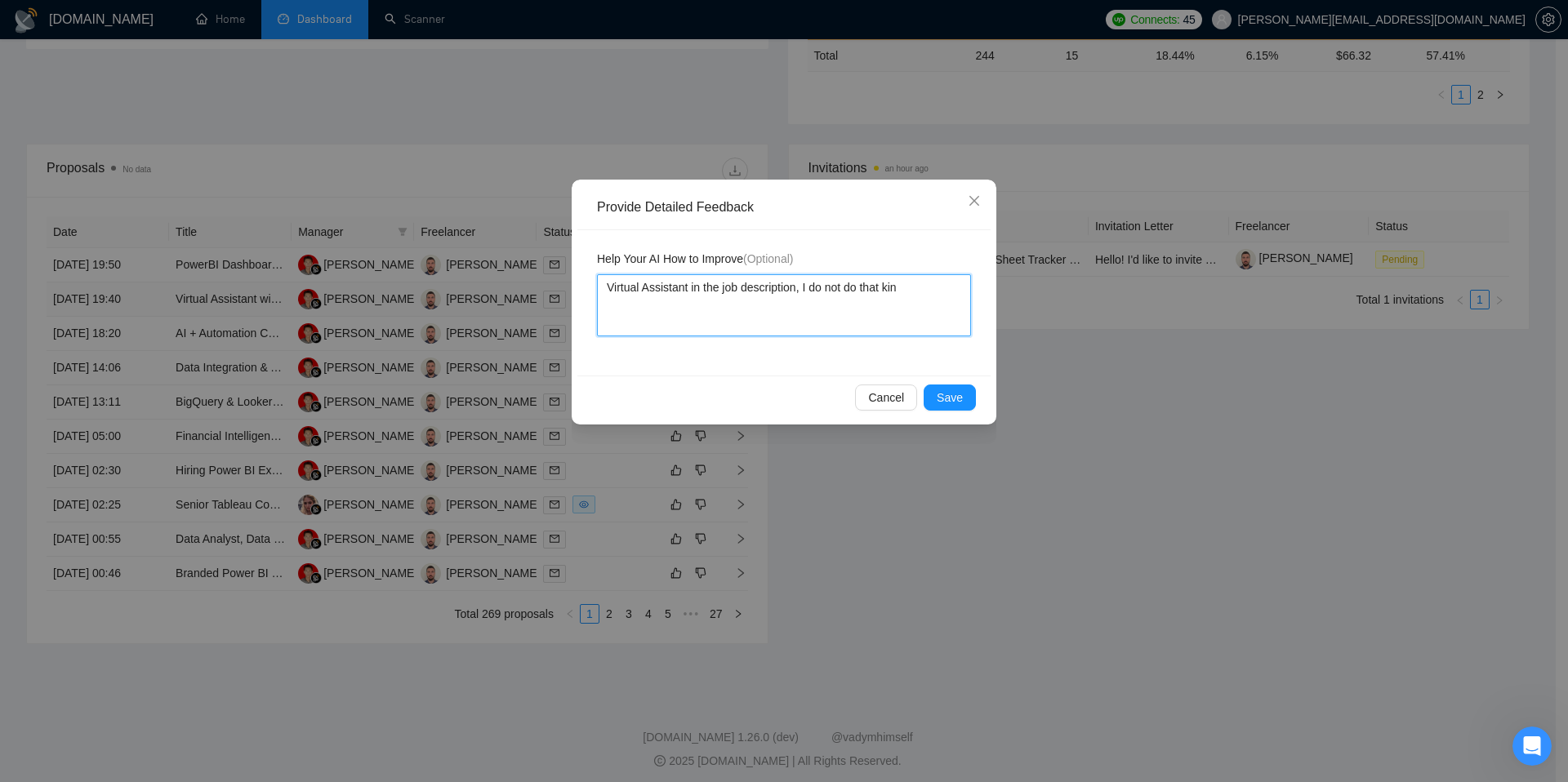
type textarea "Virtual Assistant in the job description, I do not do that kin"
type textarea "Virtual Assistant in the job description, I do not do that kind"
type textarea "Virtual Assistant in the job description, I do not do that kind o"
type textarea "Virtual Assistant in the job description, I do not do that kind of"
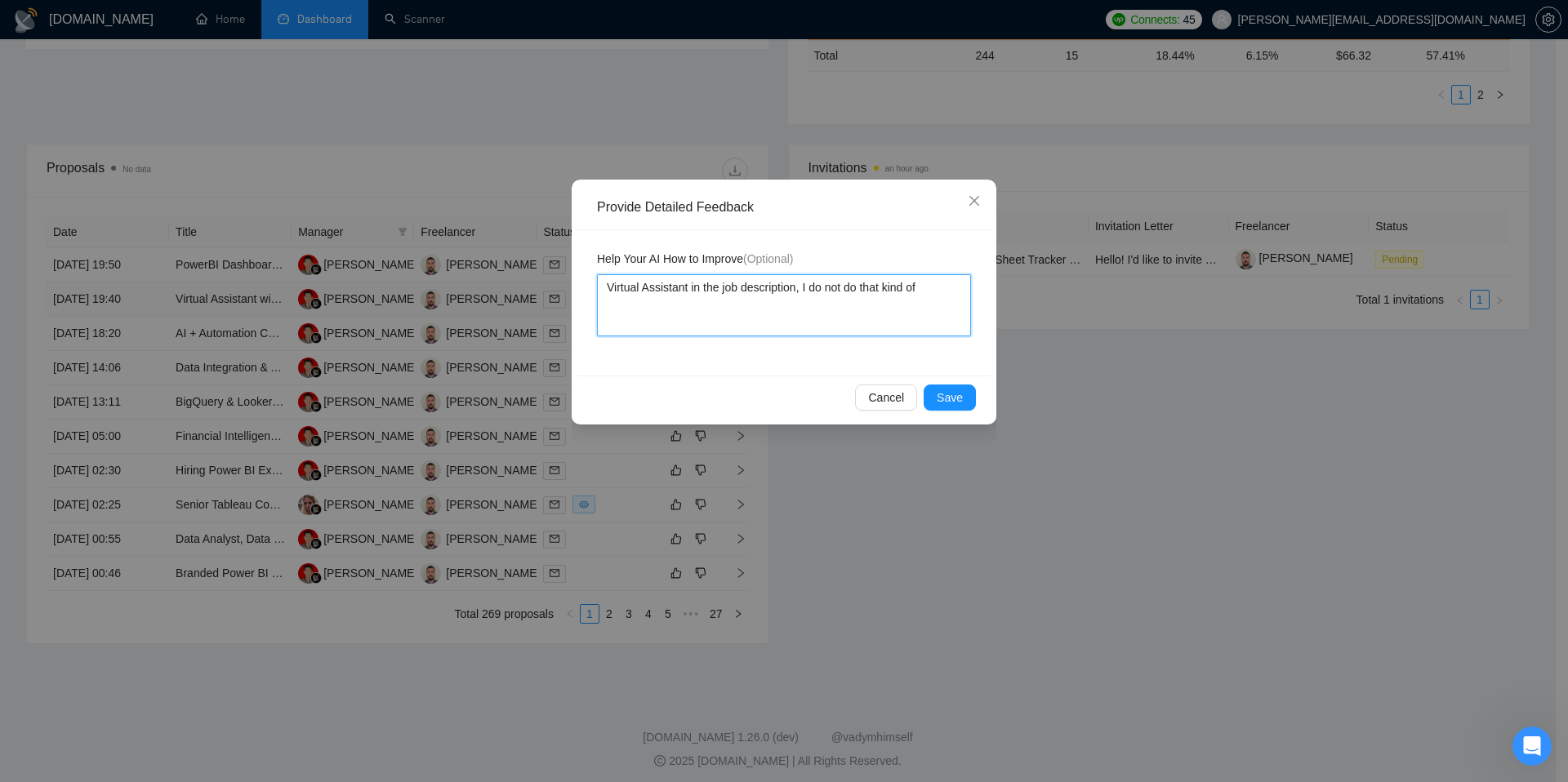
type textarea "Virtual Assistant in the job description, I do not do that kind of"
type textarea "Virtual Assistant in the job description, I do not do that kind of w"
type textarea "Virtual Assistant in the job description, I do not do that kind of wo"
type textarea "Virtual Assistant in the job description, I do not do that kind of wor"
type textarea "Virtual Assistant in the job description, I do not do that kind of work"
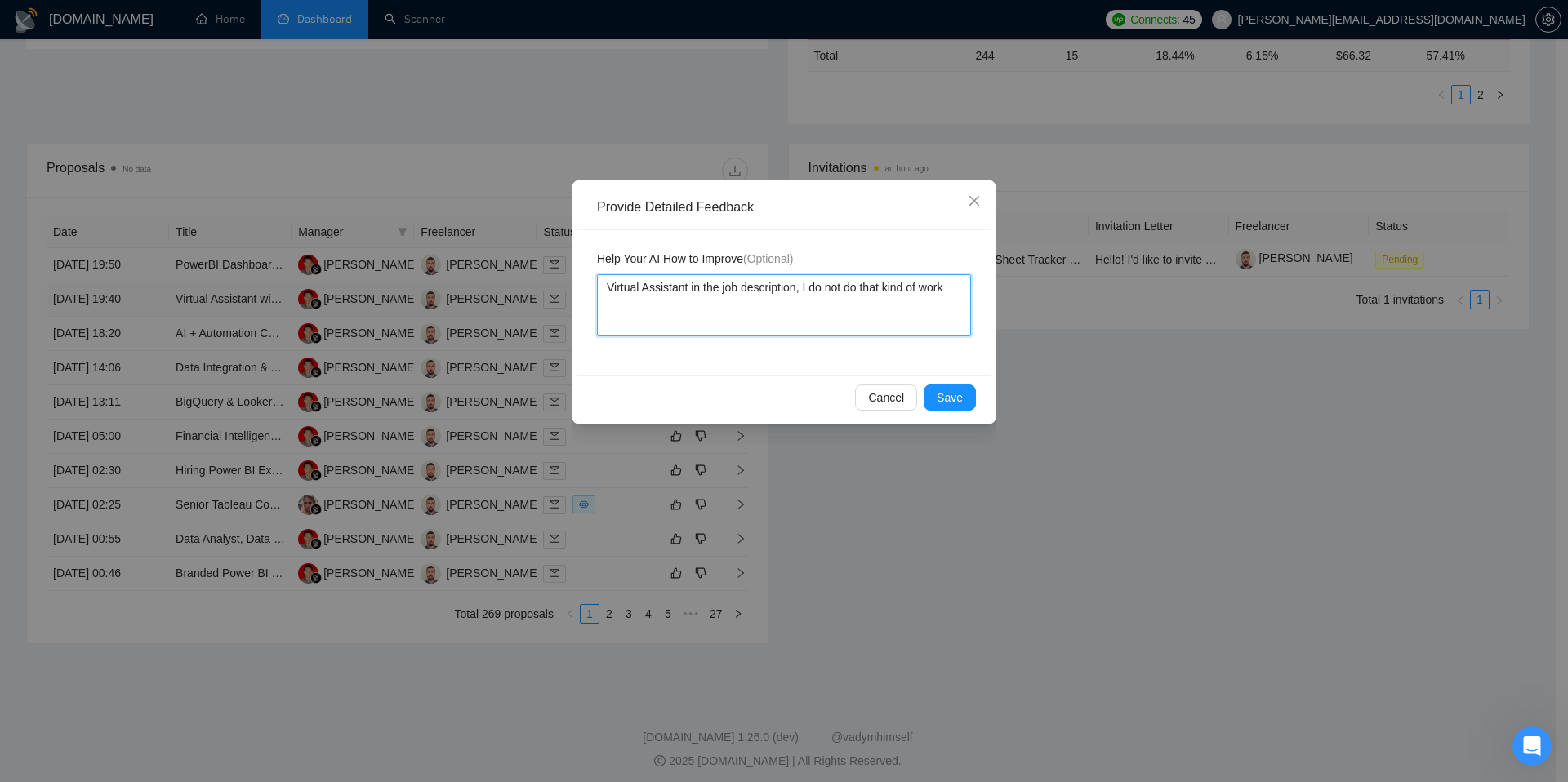
type textarea "Virtual Assistant in the job description, I do not do that kind of work"
click at [976, 399] on div "Cancel Save" at bounding box center [784, 397] width 413 height 43
click at [966, 393] on button "Save" at bounding box center [949, 398] width 52 height 27
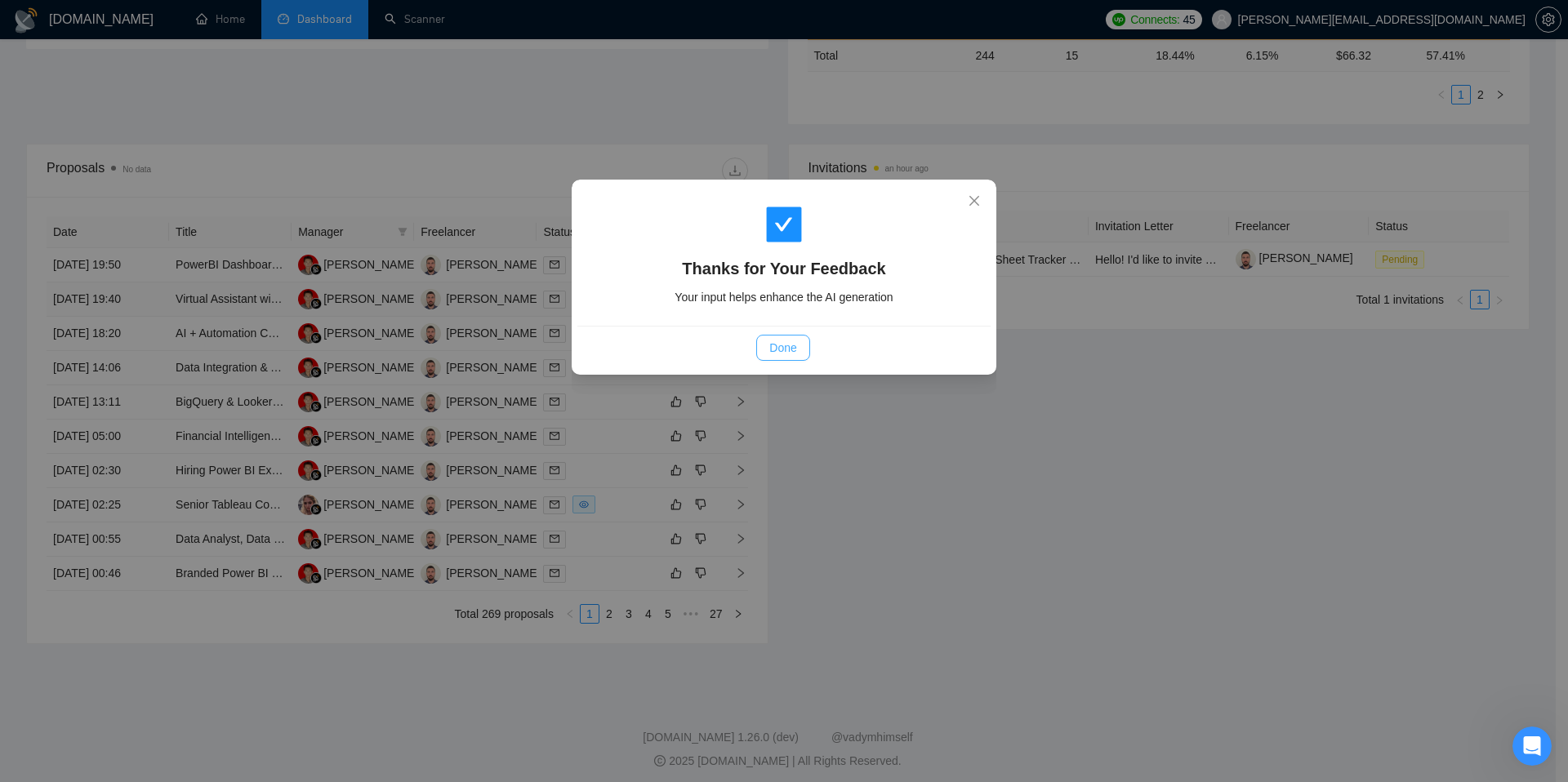
click at [770, 355] on span "Done" at bounding box center [782, 348] width 27 height 18
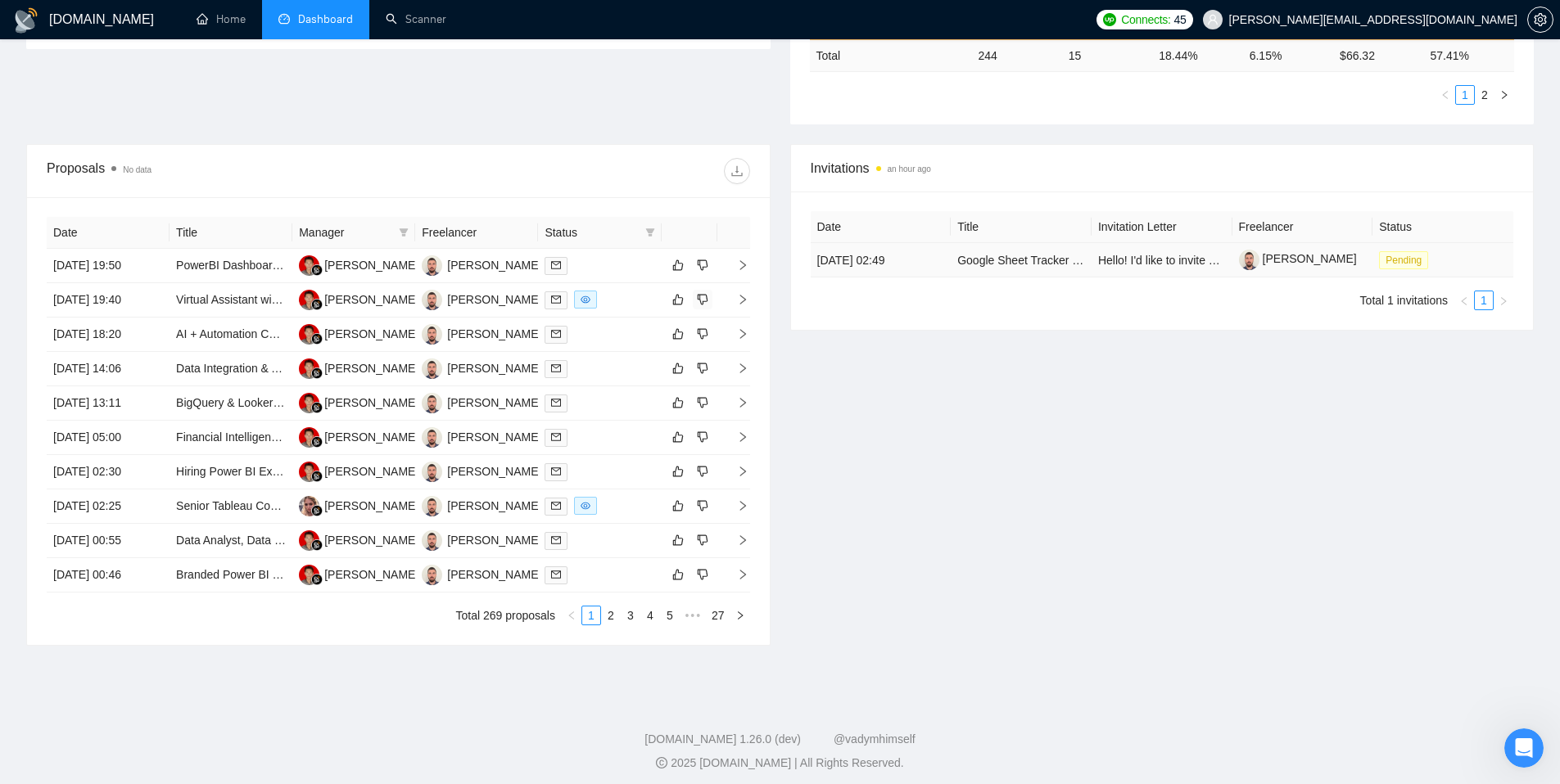
scroll to position [293, 0]
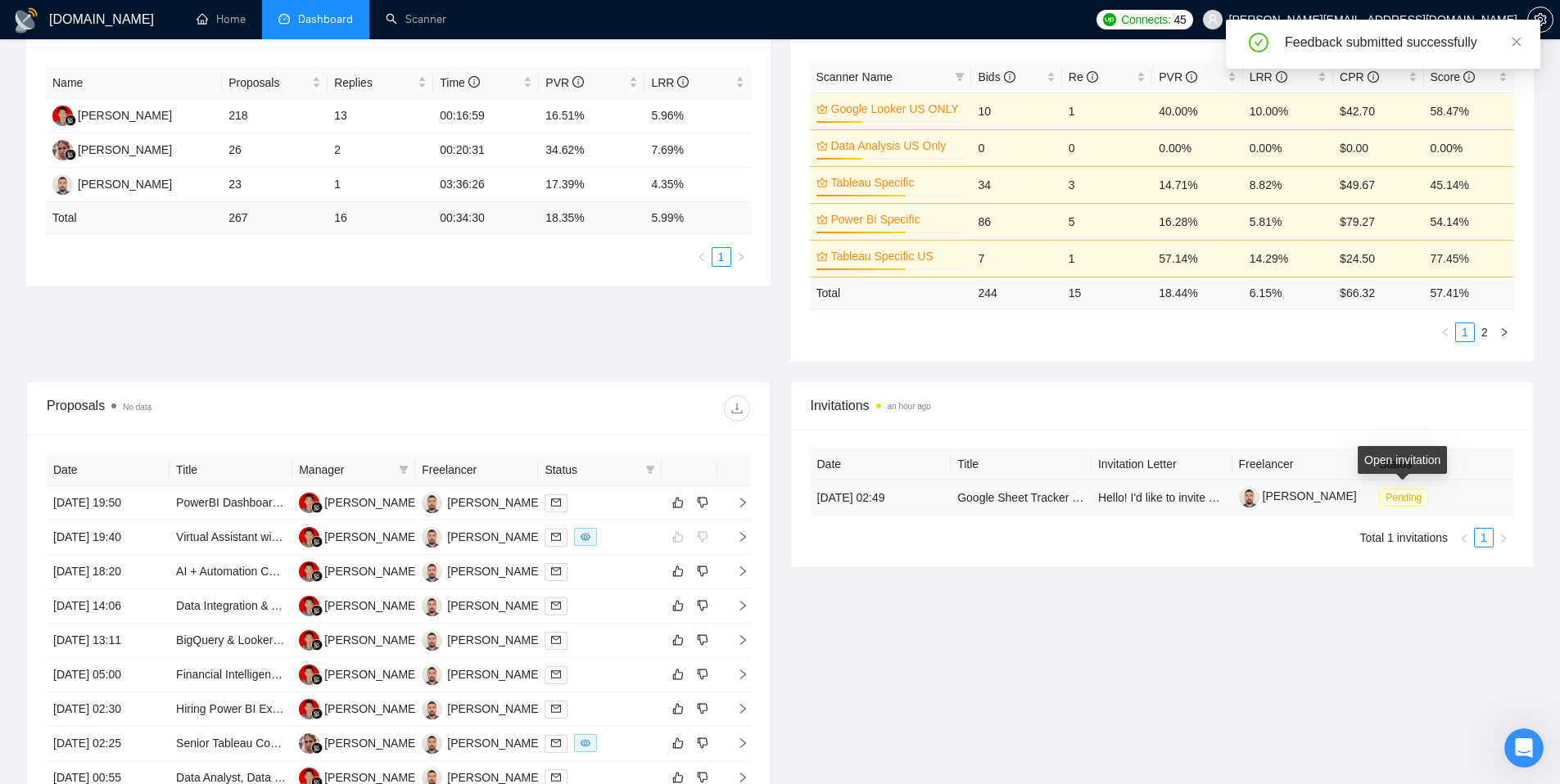
click at [1395, 496] on span "Pending" at bounding box center [1403, 498] width 49 height 18
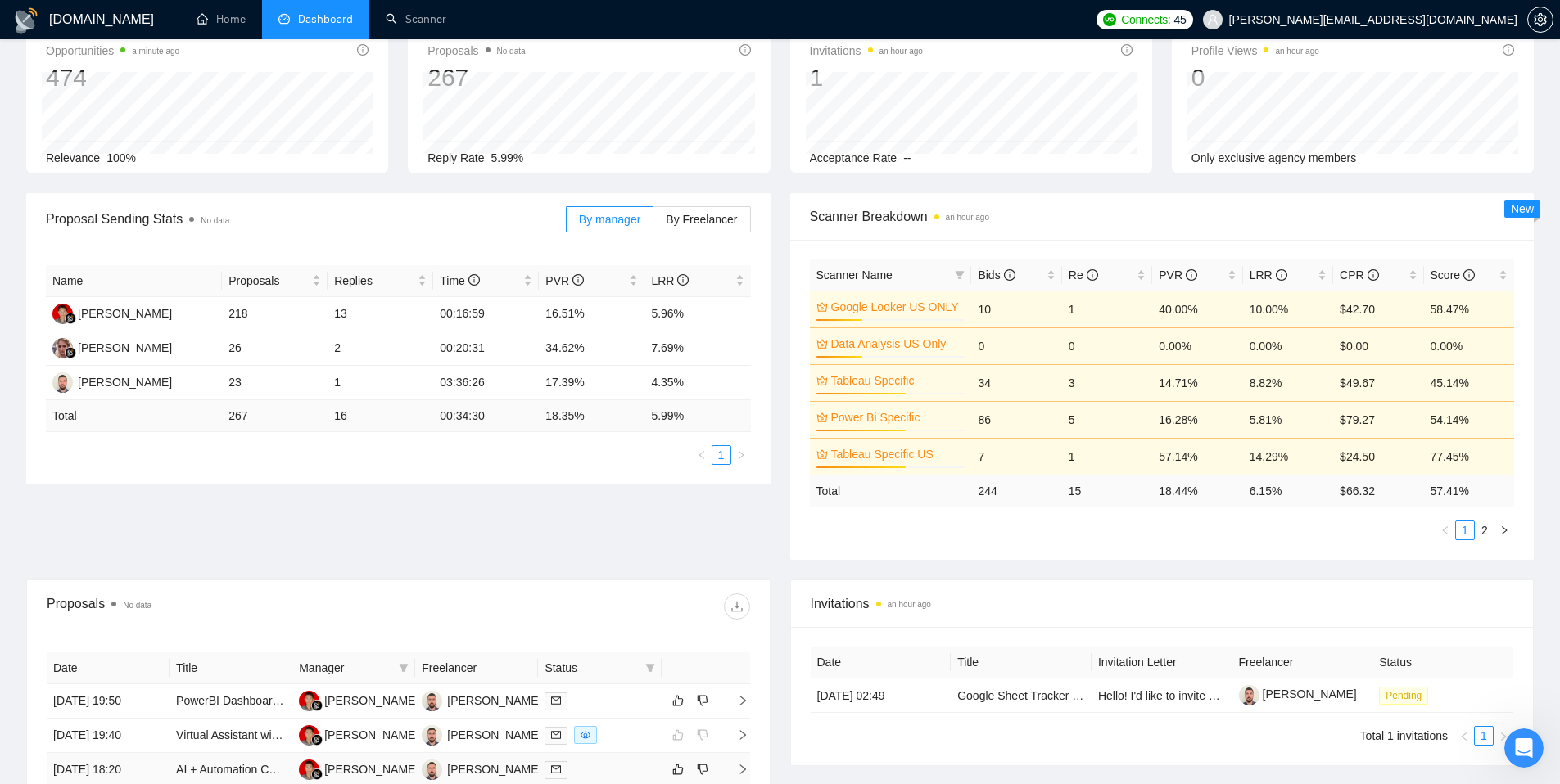
scroll to position [0, 0]
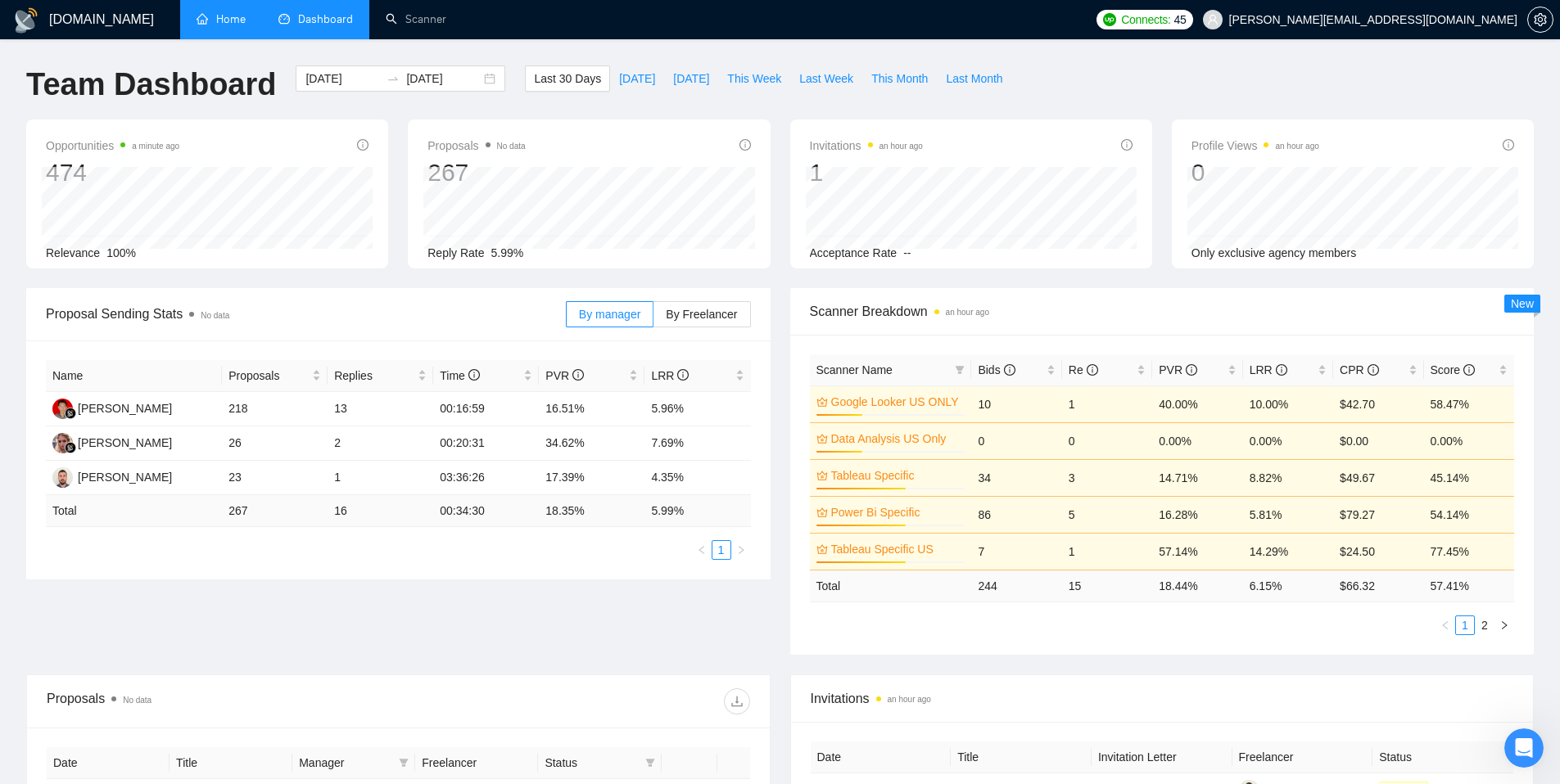
click at [240, 27] on link "Home" at bounding box center [221, 20] width 49 height 14
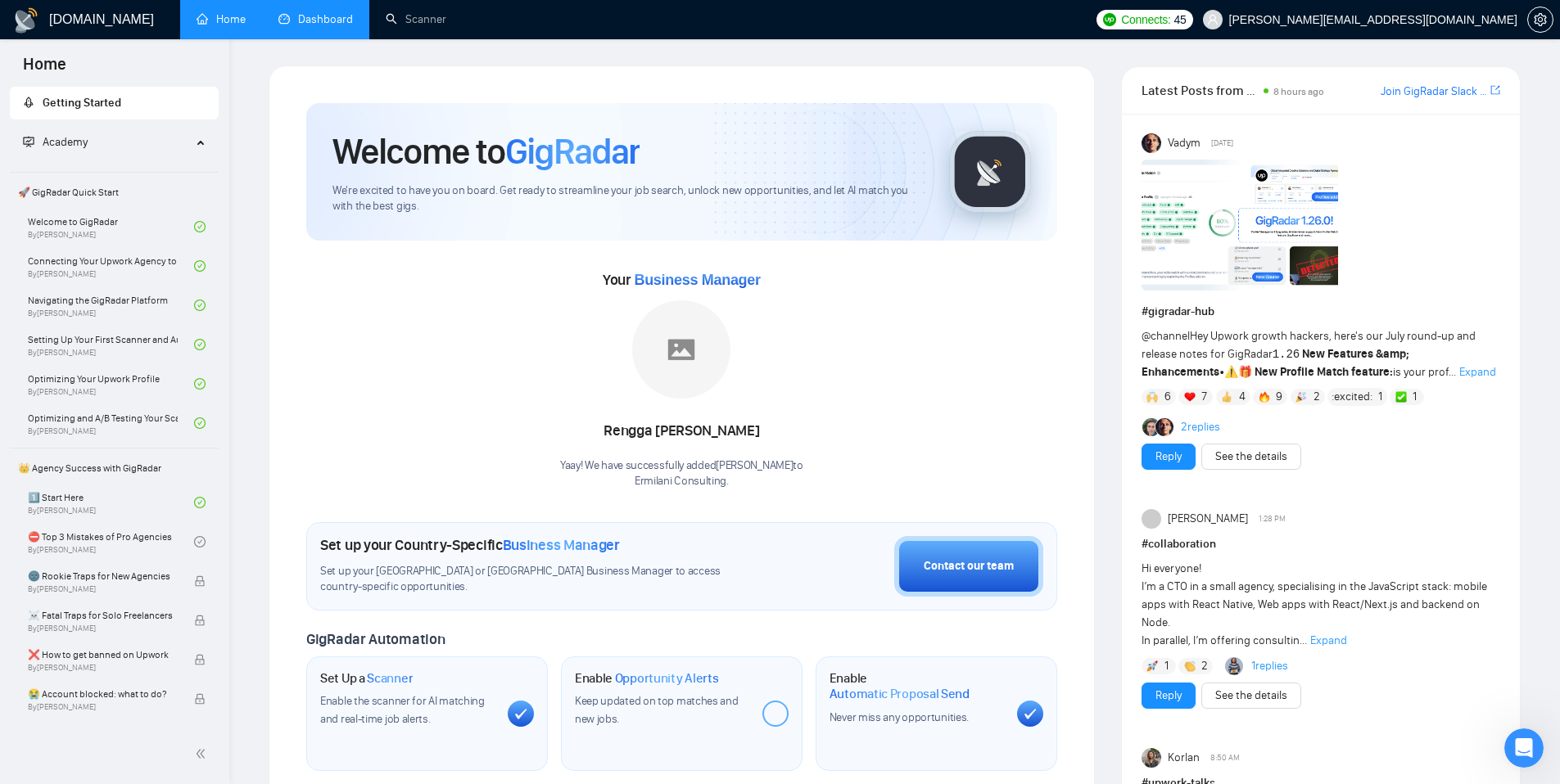
click at [334, 20] on link "Dashboard" at bounding box center [316, 20] width 75 height 14
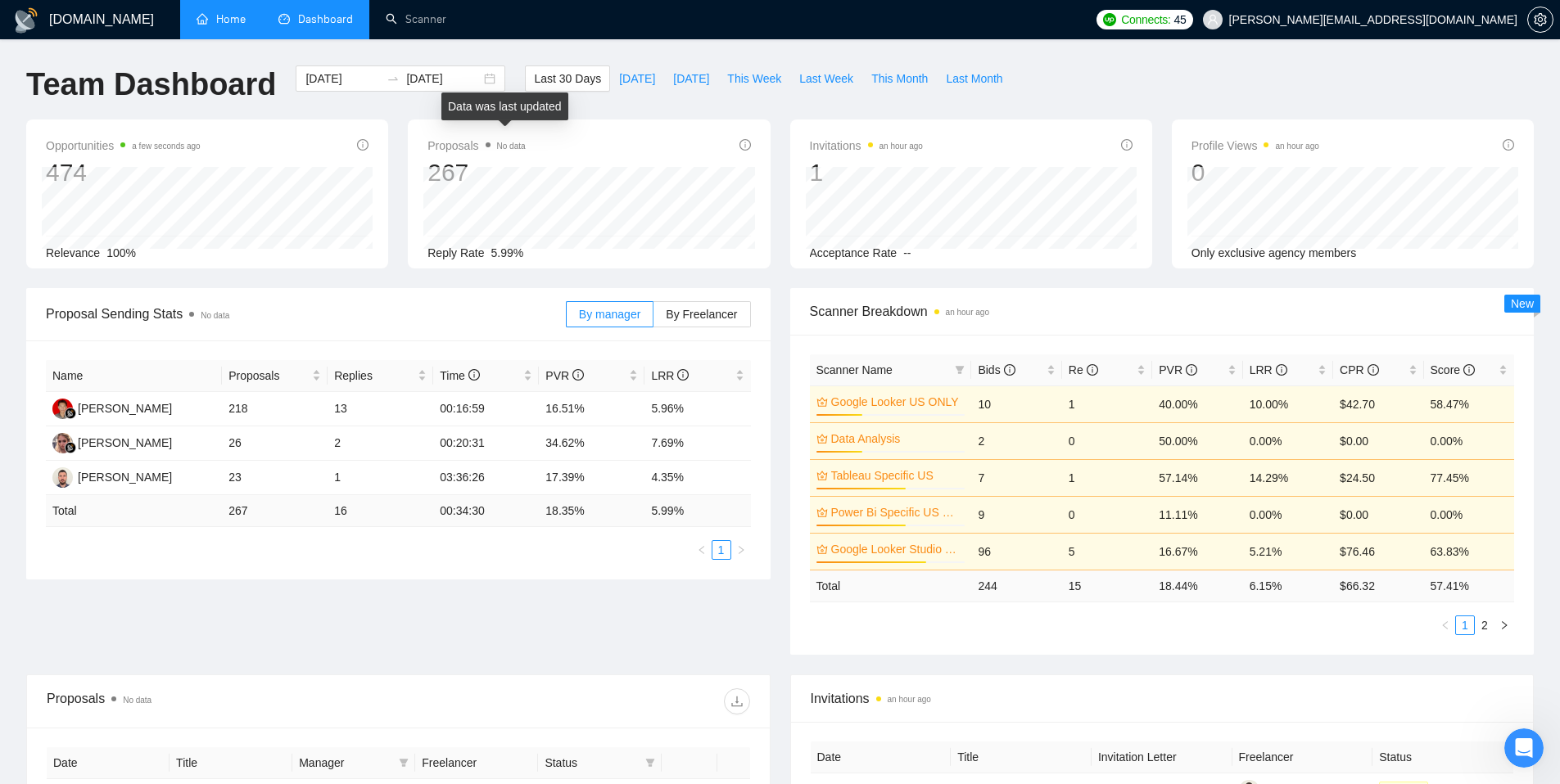
click at [503, 143] on span "No data" at bounding box center [511, 146] width 28 height 9
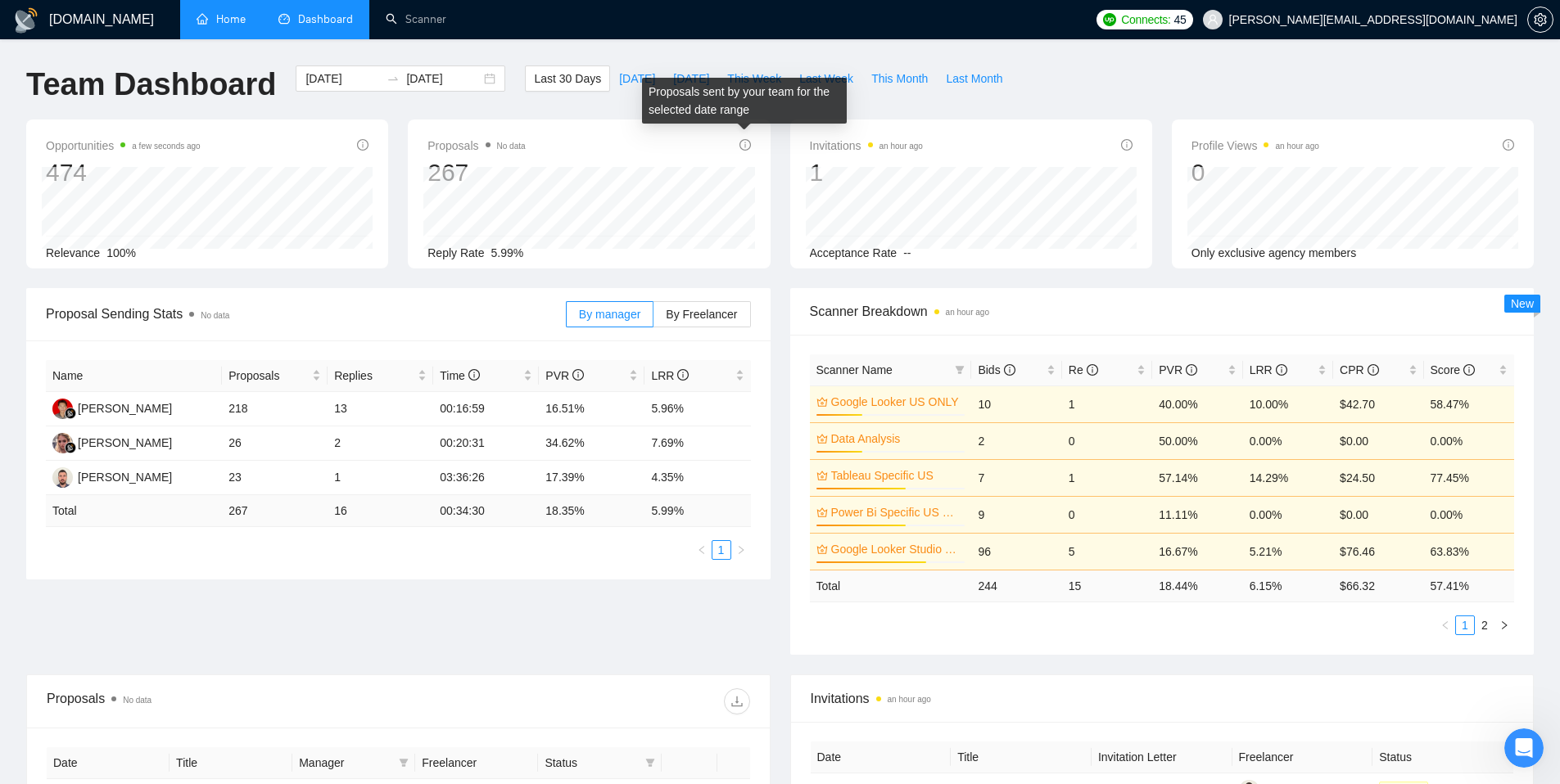
click at [645, 89] on div "Proposals sent by your team for the selected date range" at bounding box center [745, 101] width 205 height 46
click at [631, 79] on span "[DATE]" at bounding box center [637, 78] width 36 height 18
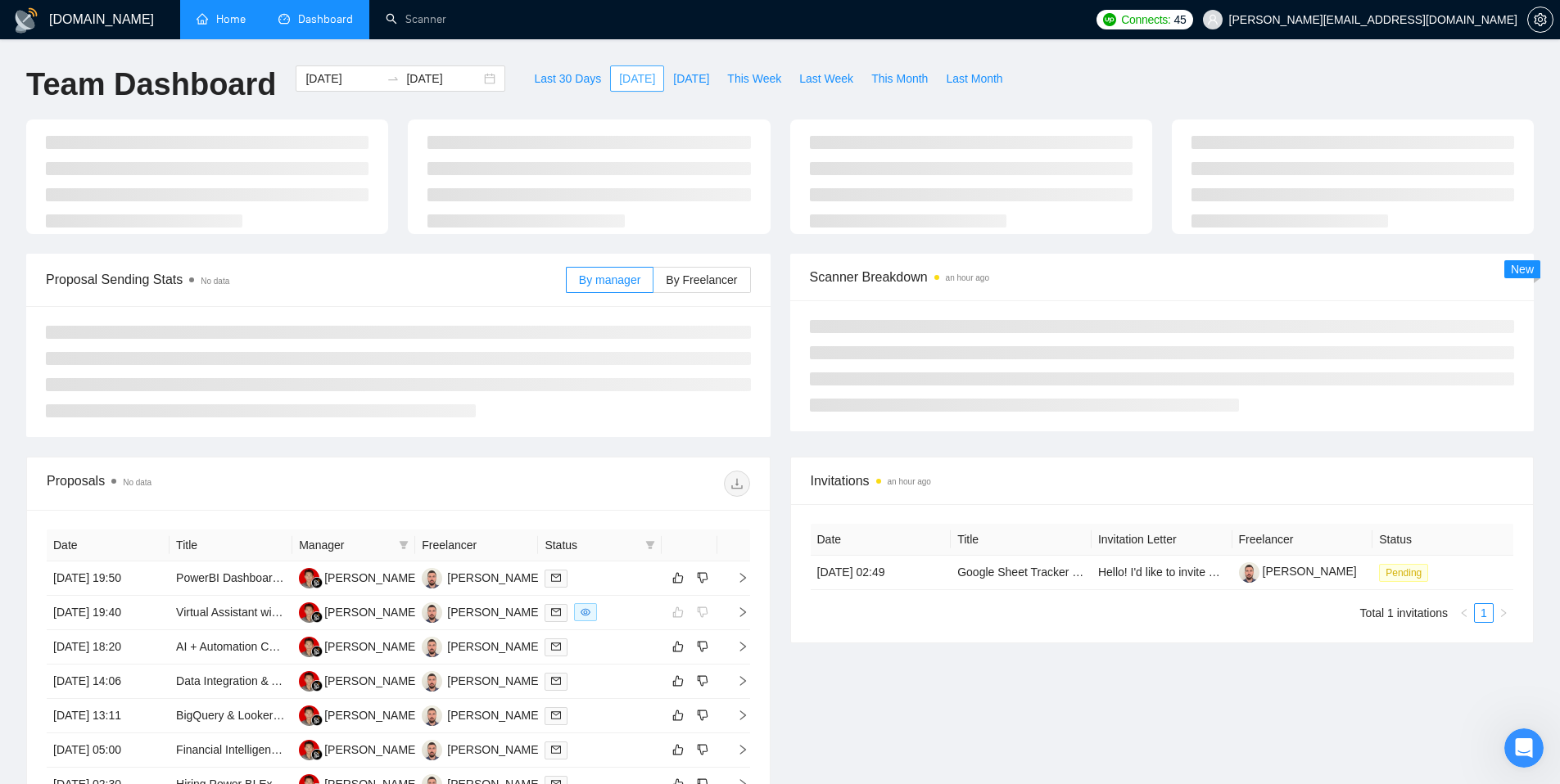
type input "[DATE]"
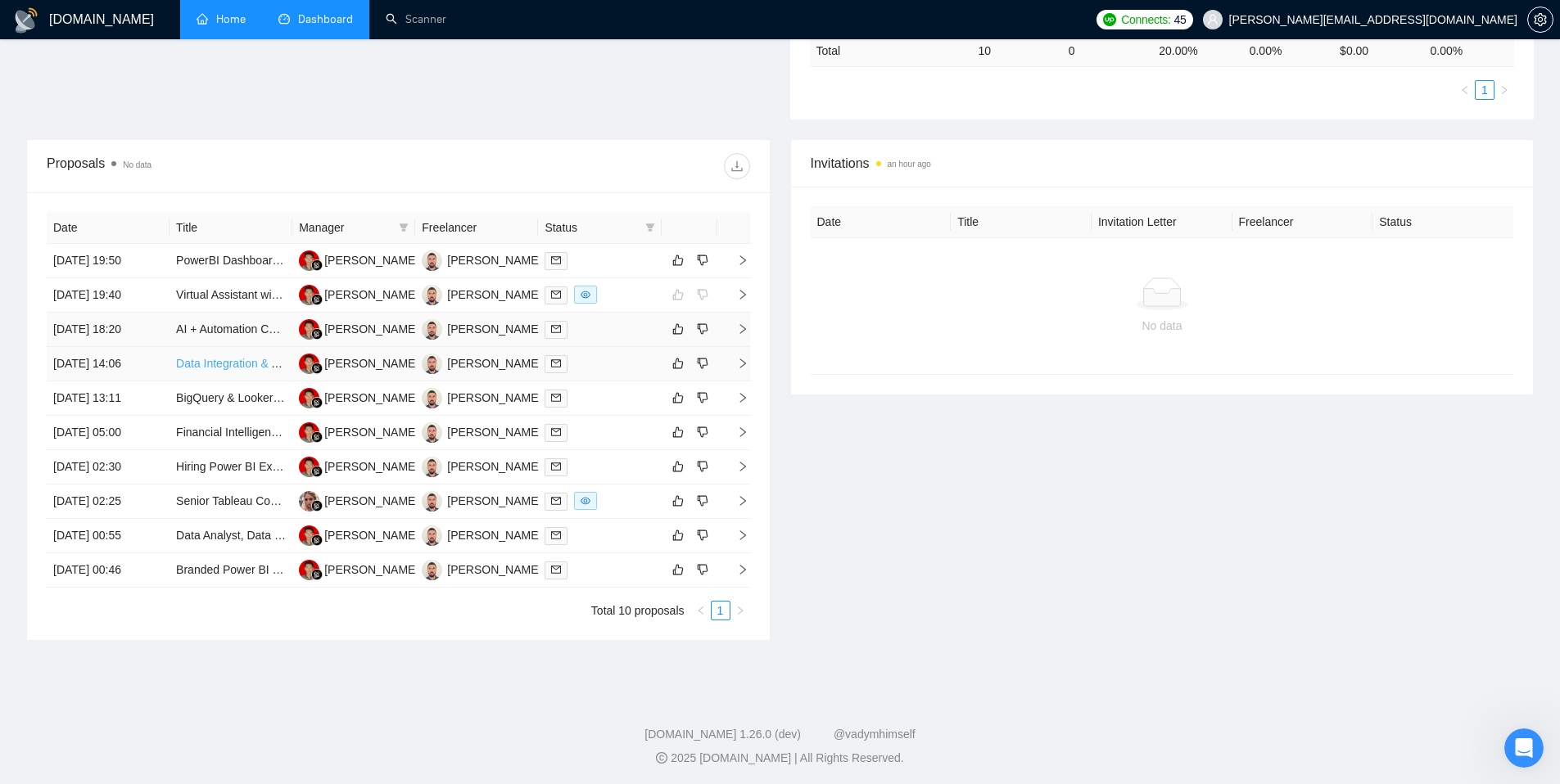
scroll to position [537, 0]
click at [222, 357] on link "Data Integration & Automation Specialist — Power BI + APIs + AI" at bounding box center [340, 361] width 329 height 13
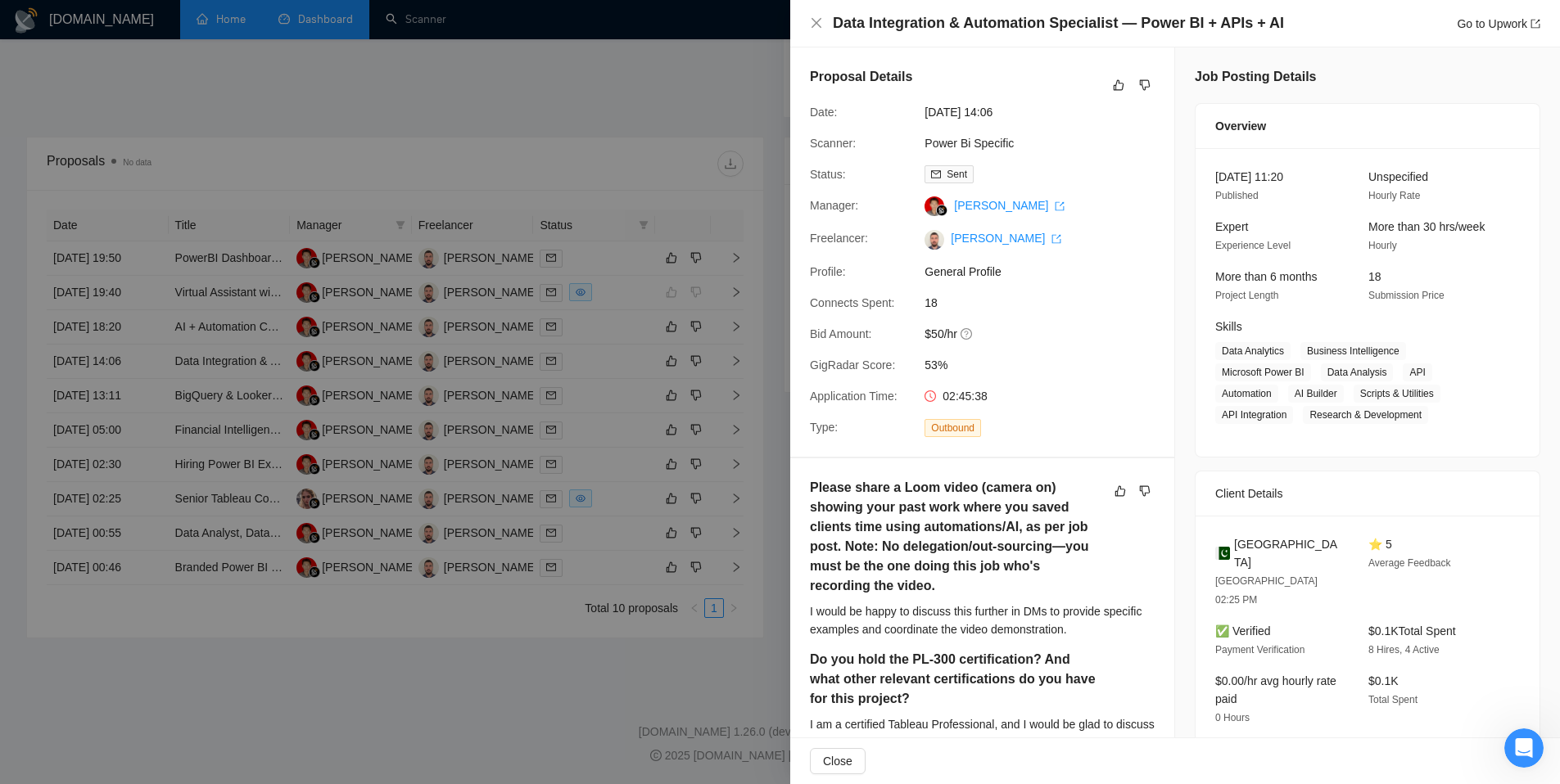
click at [749, 106] on div at bounding box center [780, 392] width 1560 height 784
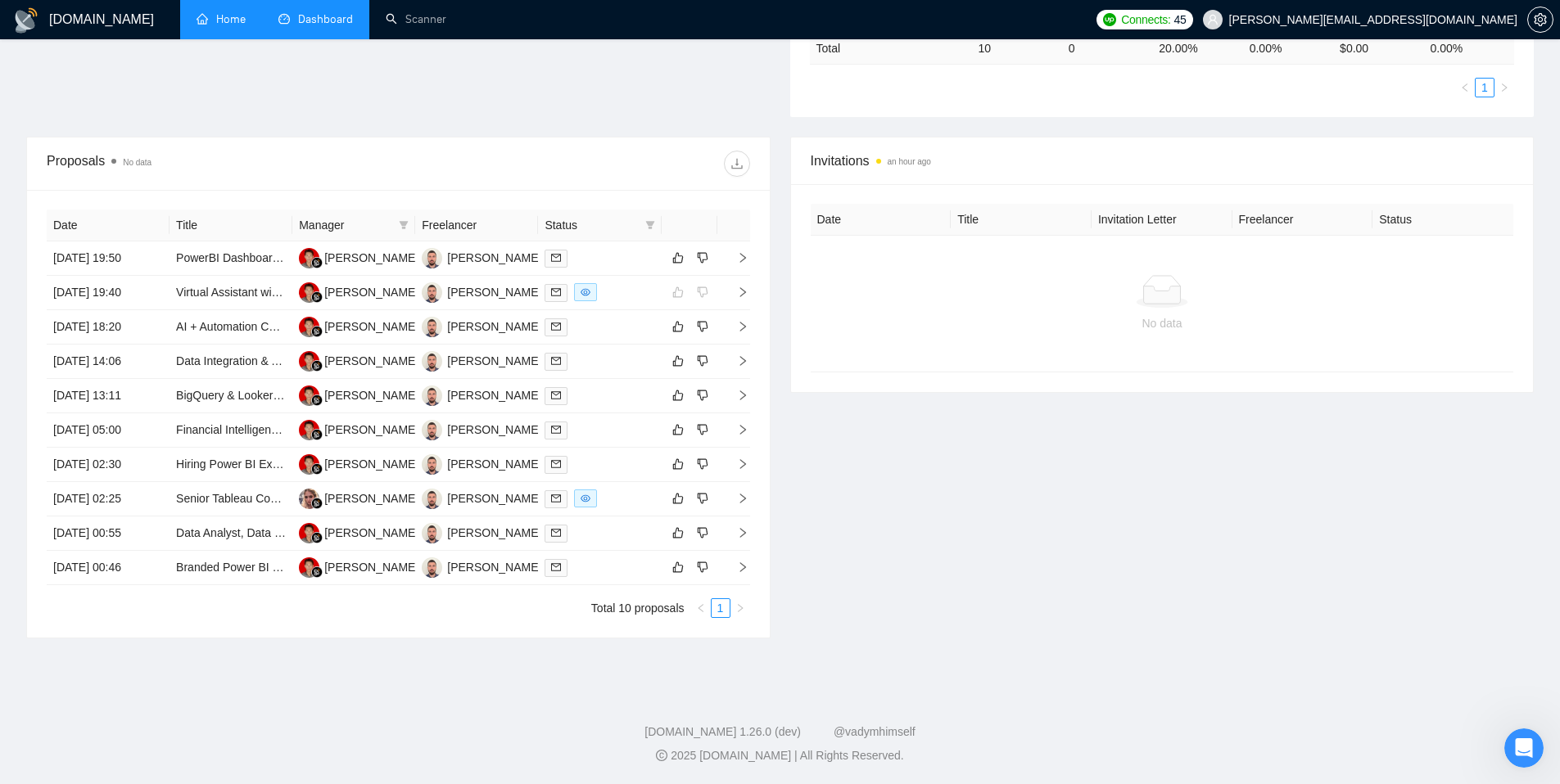
scroll to position [0, 0]
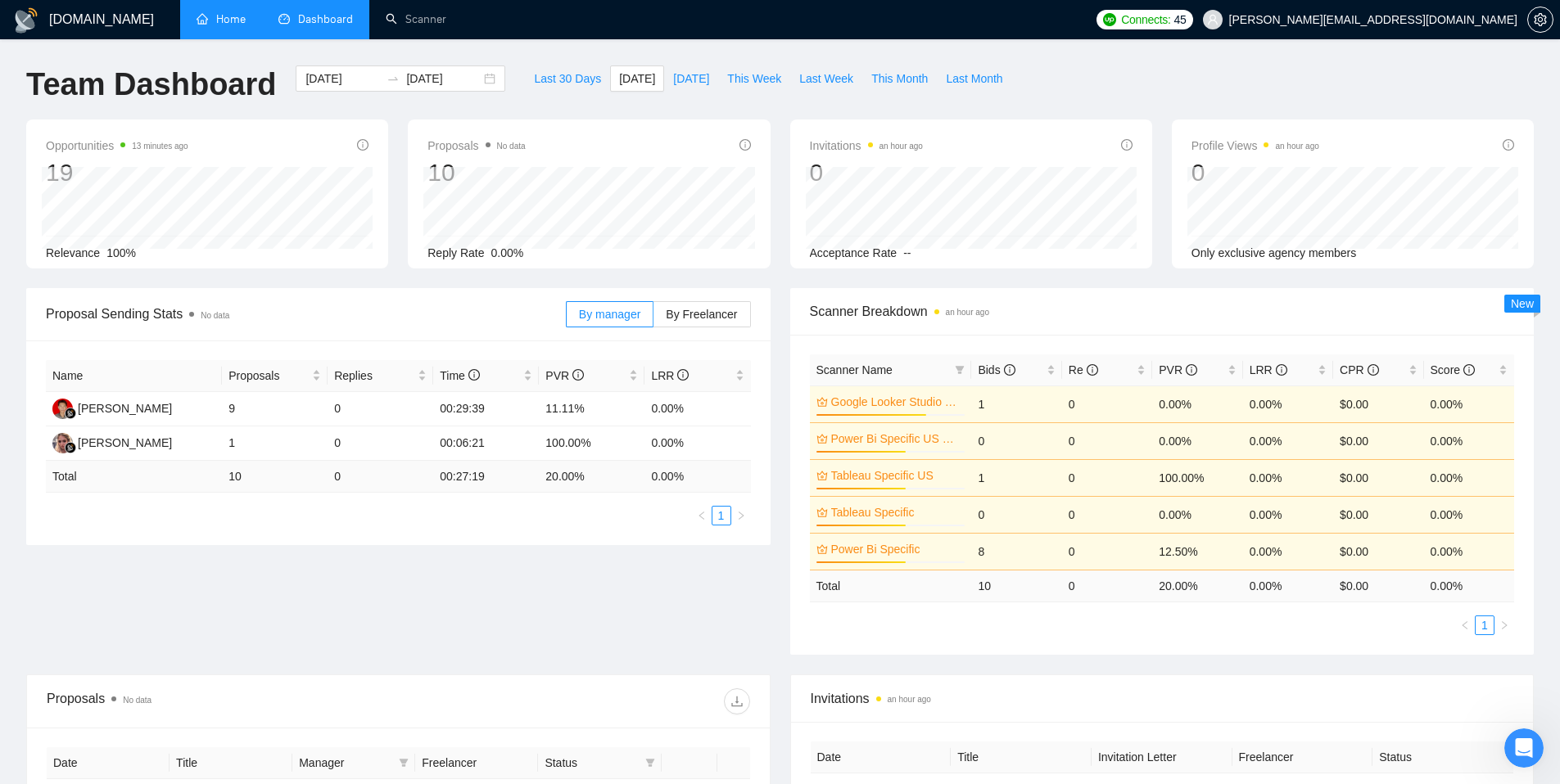
click at [217, 13] on link "Home" at bounding box center [221, 20] width 49 height 14
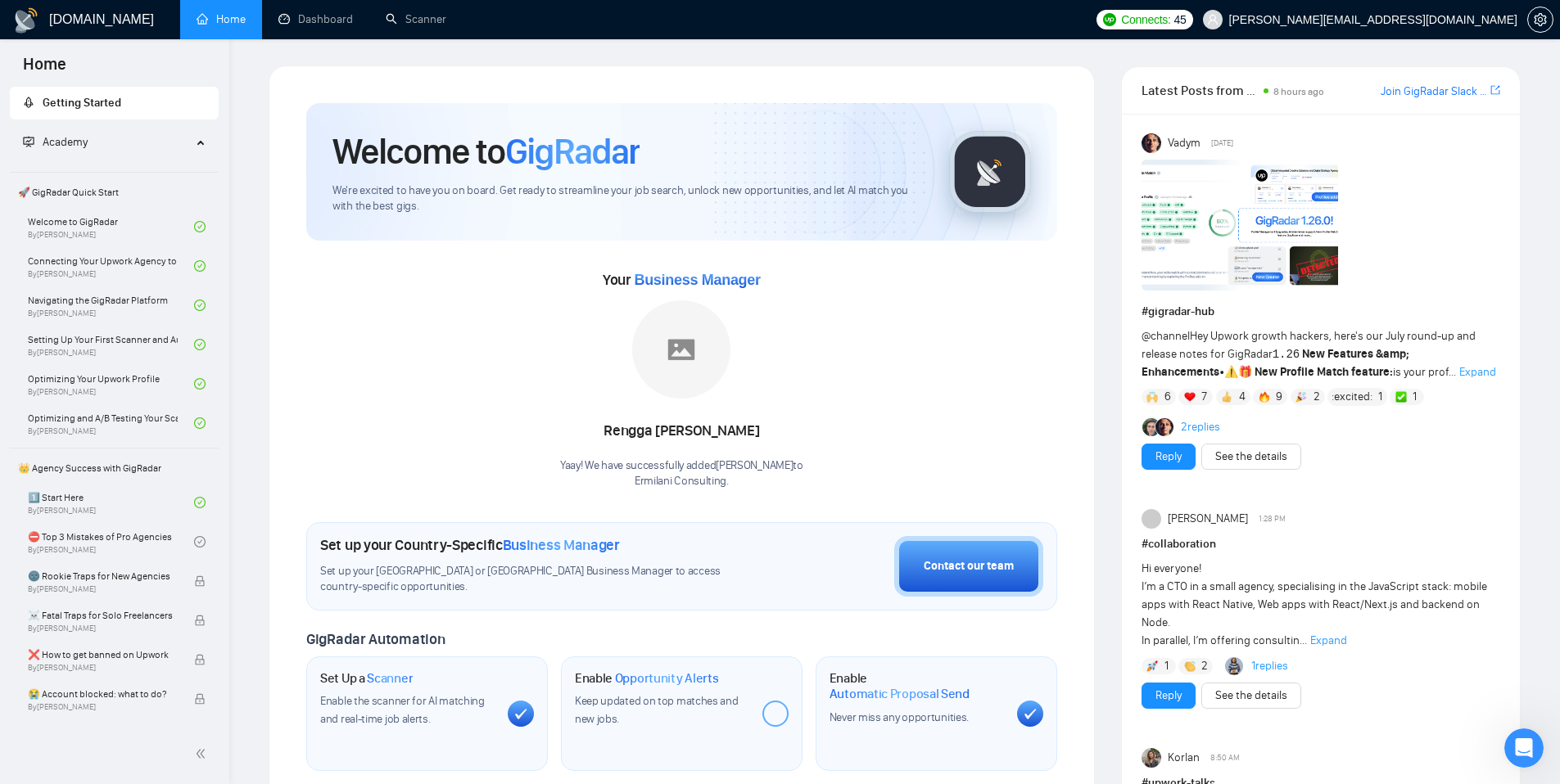
click at [1217, 239] on img at bounding box center [1241, 225] width 197 height 131
